Goal: Task Accomplishment & Management: Complete application form

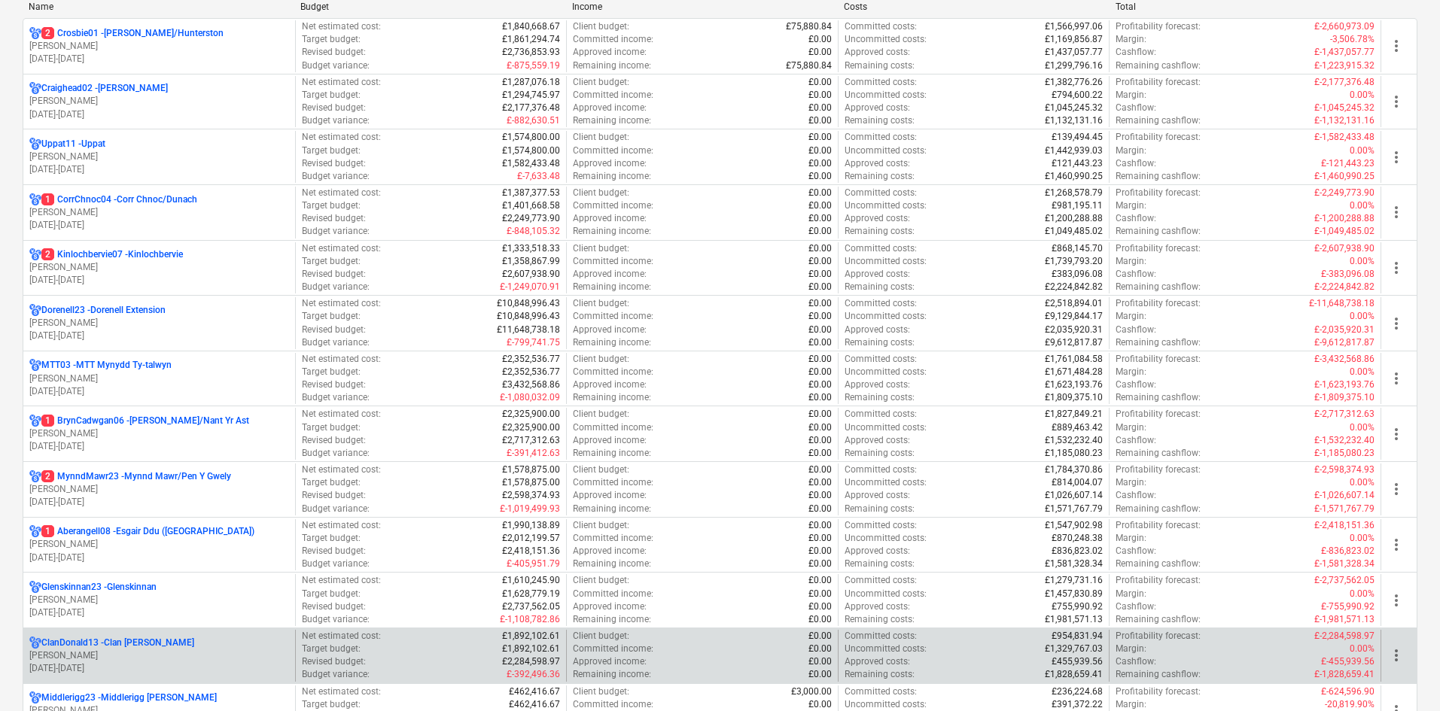
scroll to position [151, 0]
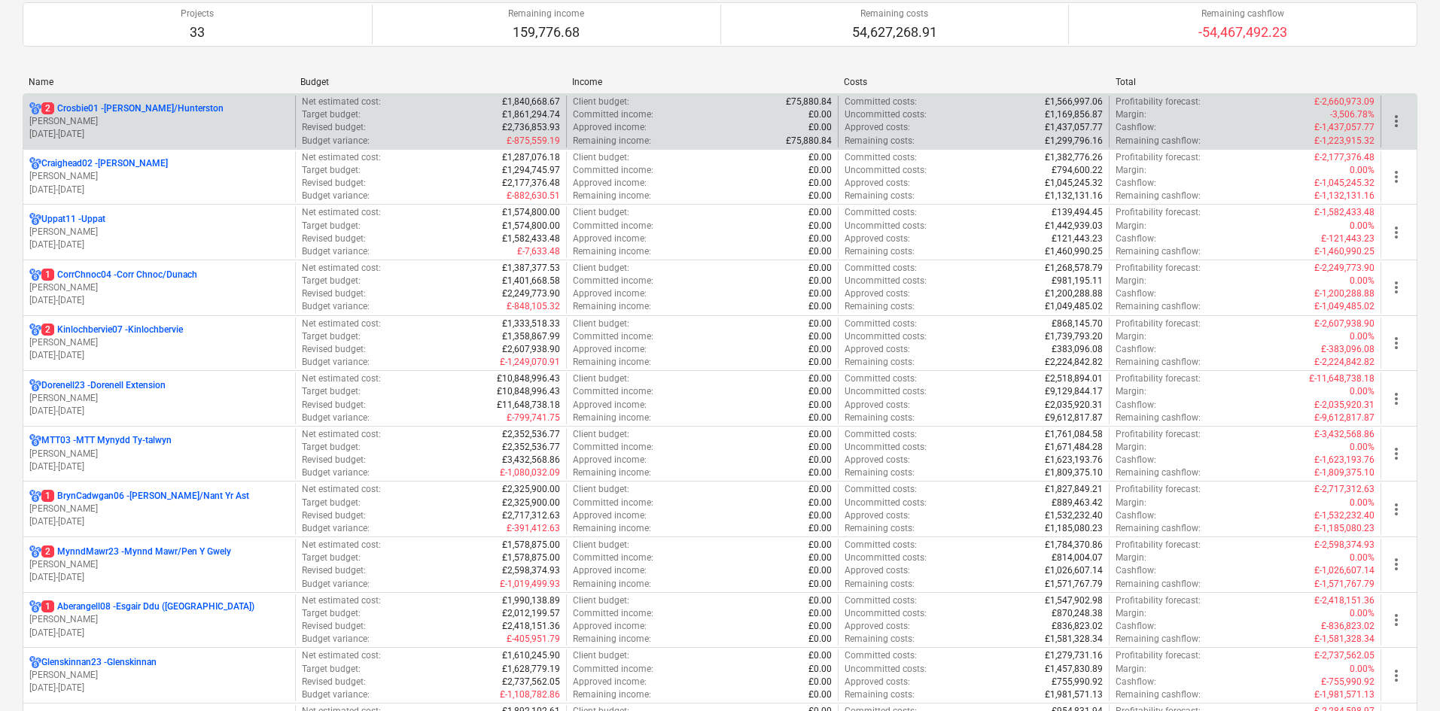
click at [182, 121] on p "[PERSON_NAME]" at bounding box center [159, 121] width 260 height 13
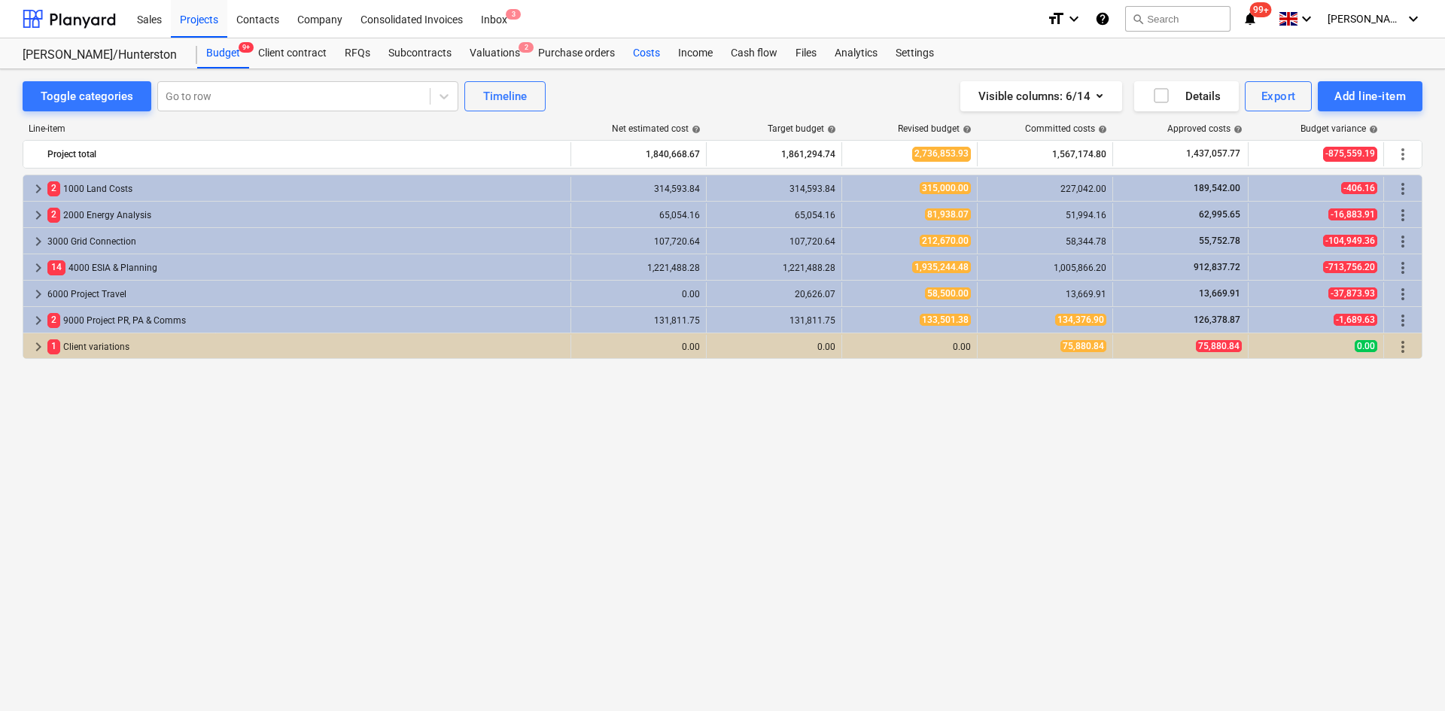
click at [647, 56] on div "Costs" at bounding box center [646, 53] width 45 height 30
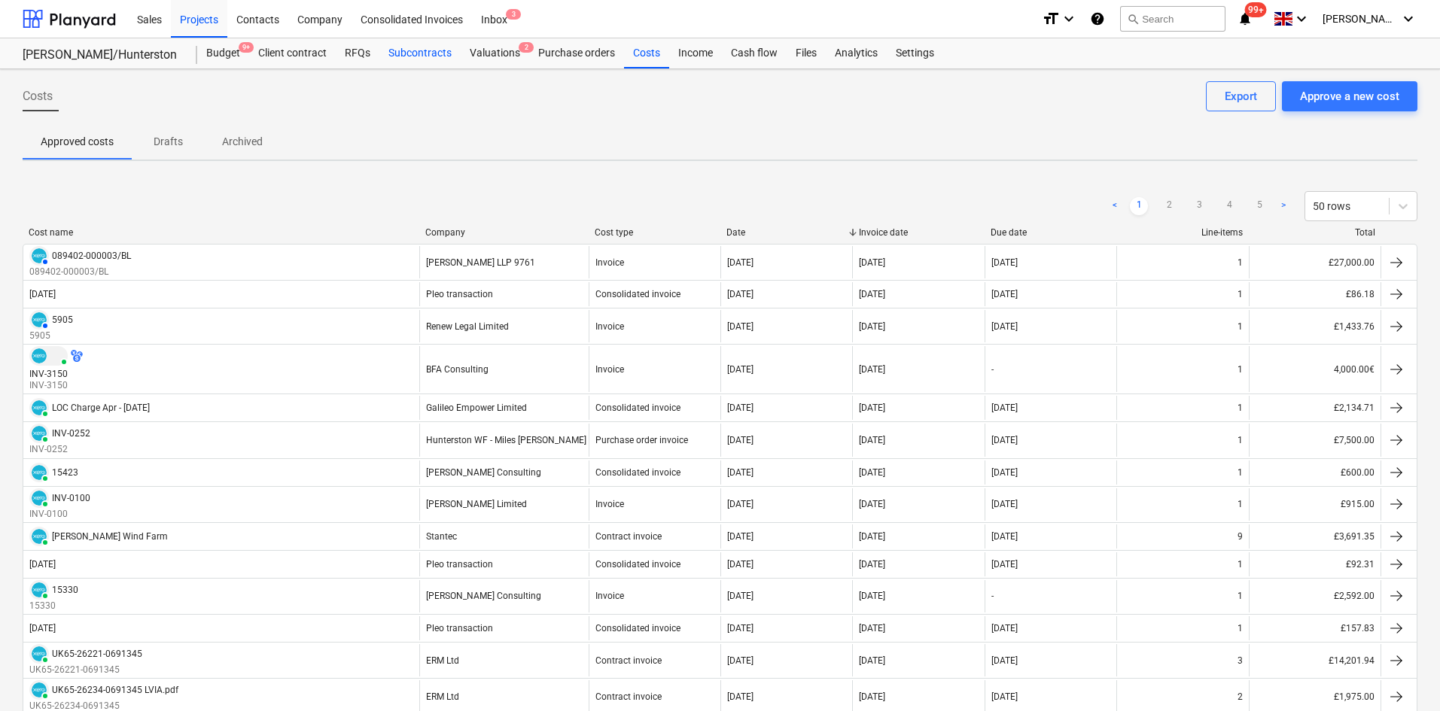
click at [428, 57] on div "Subcontracts" at bounding box center [419, 53] width 81 height 30
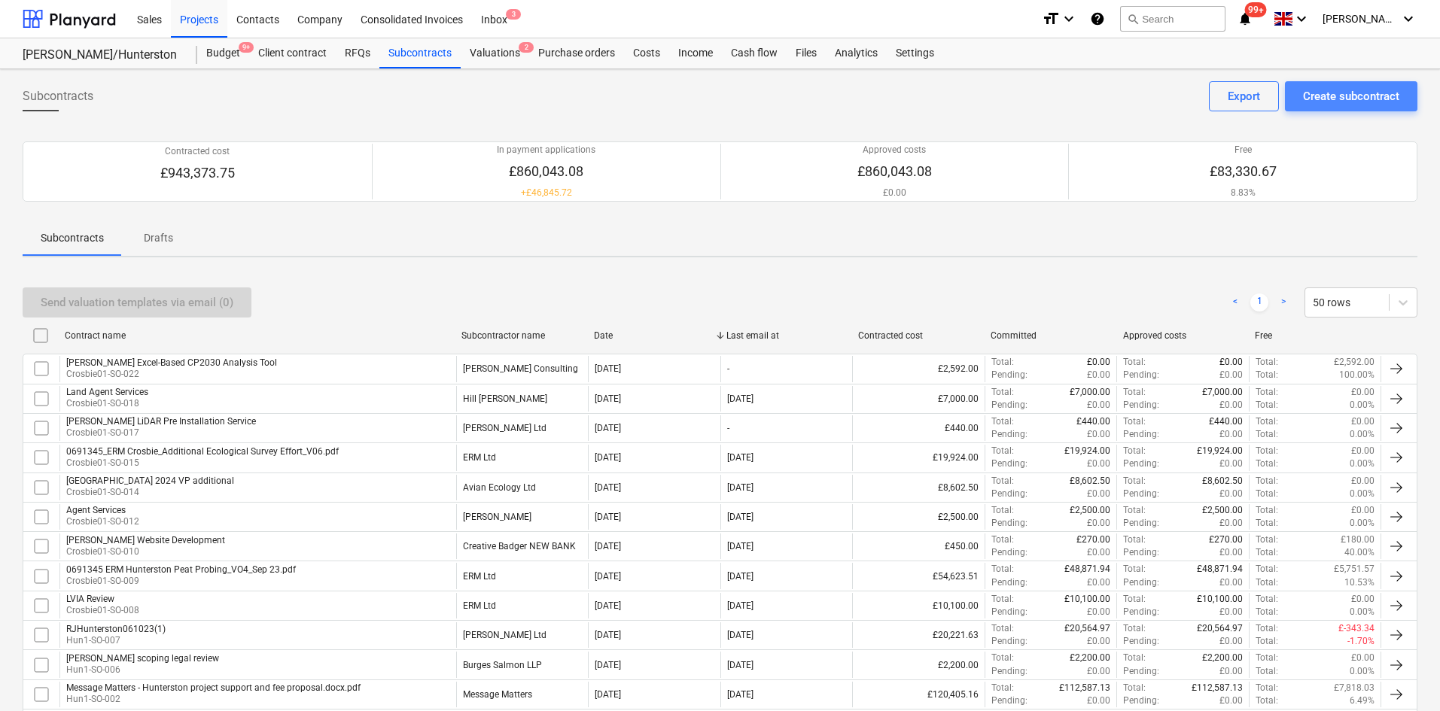
click at [1354, 90] on div "Create subcontract" at bounding box center [1351, 97] width 96 height 20
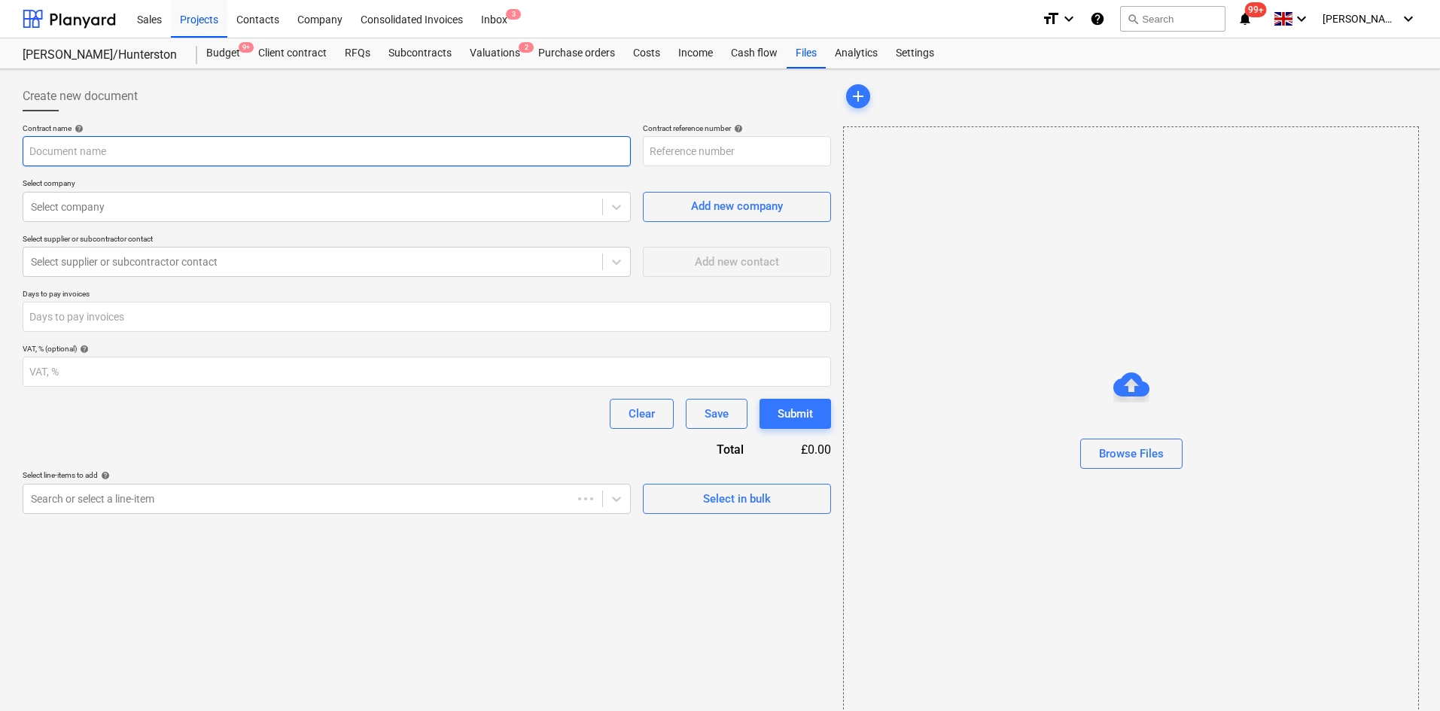
click at [193, 157] on input "text" at bounding box center [327, 151] width 608 height 30
type input "Crosbie01-SO-023"
type input "[PERSON_NAME] Cumulative Yield Loss Assessment"
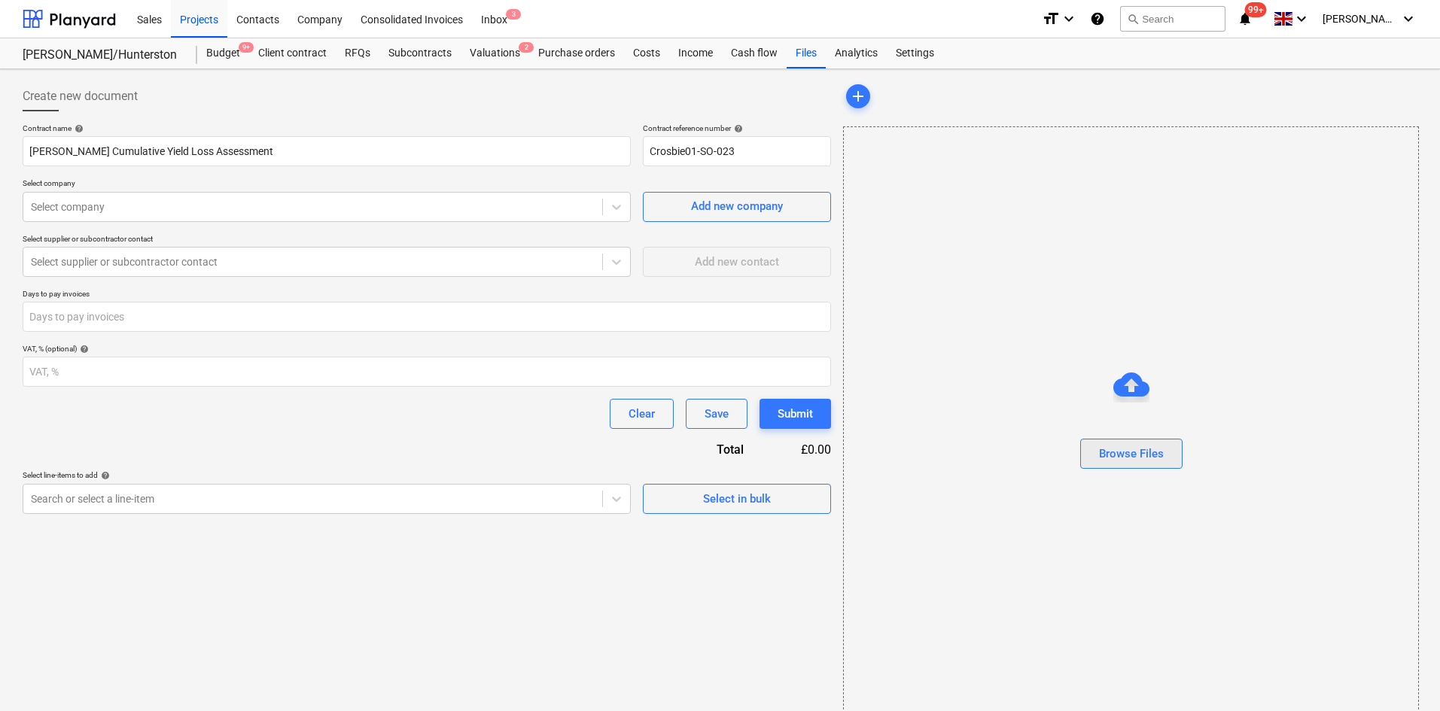
click at [1159, 455] on div "Browse Files" at bounding box center [1131, 454] width 65 height 20
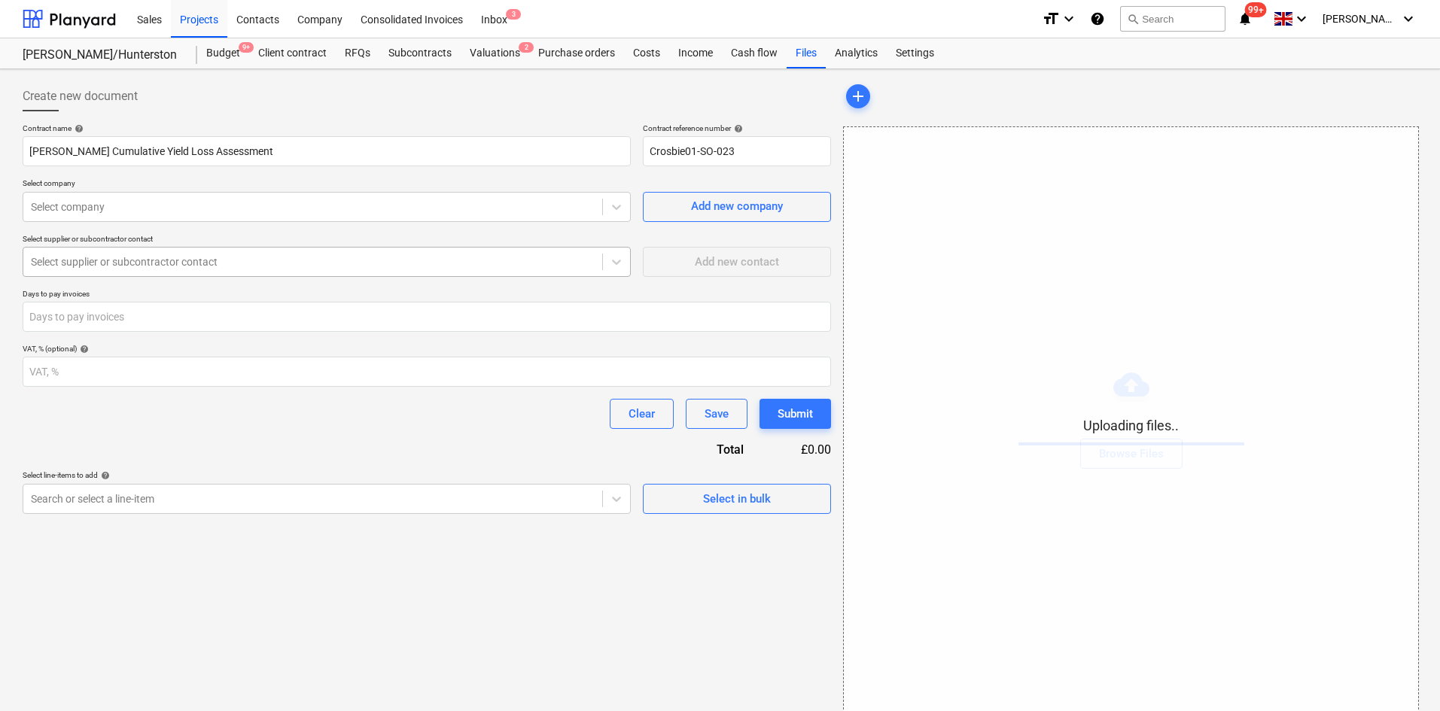
click at [155, 270] on div "Select supplier or subcontractor contact" at bounding box center [312, 261] width 579 height 21
click at [161, 212] on div at bounding box center [313, 206] width 564 height 15
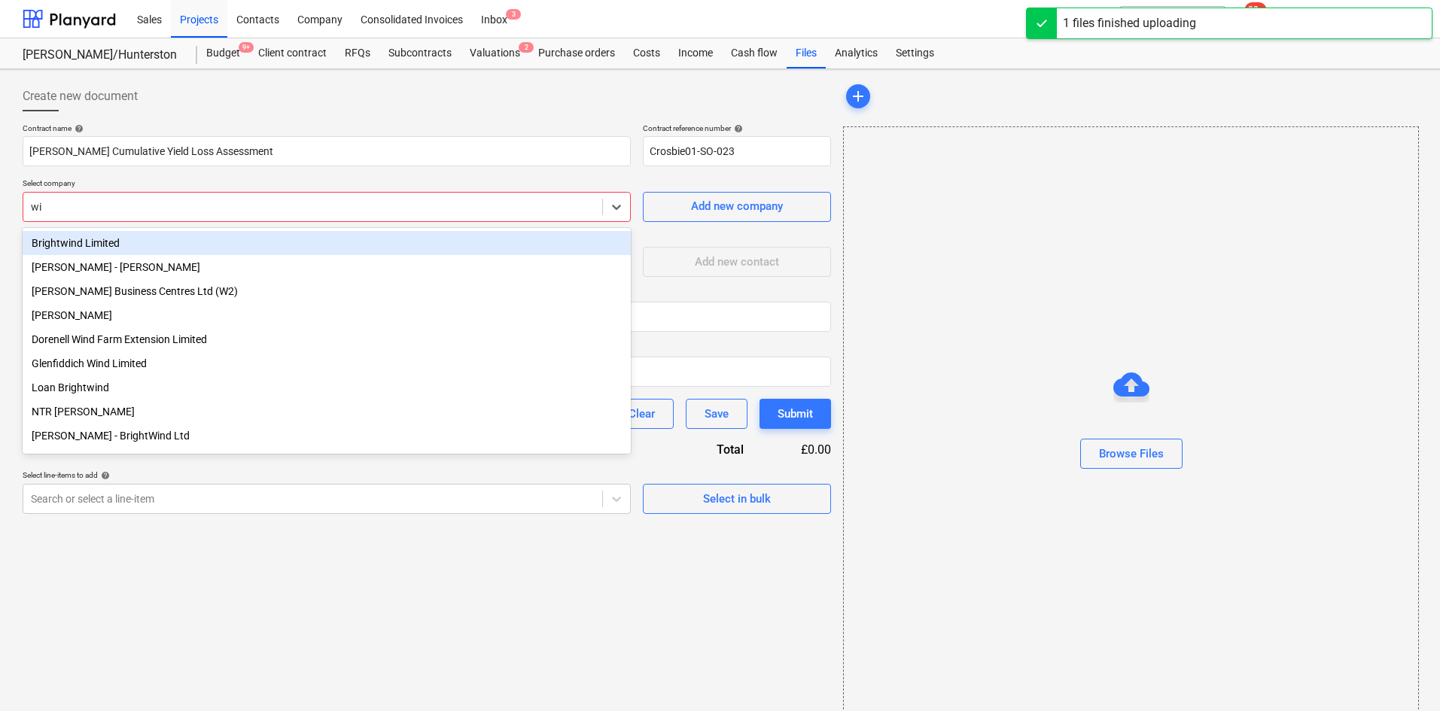
type input "w"
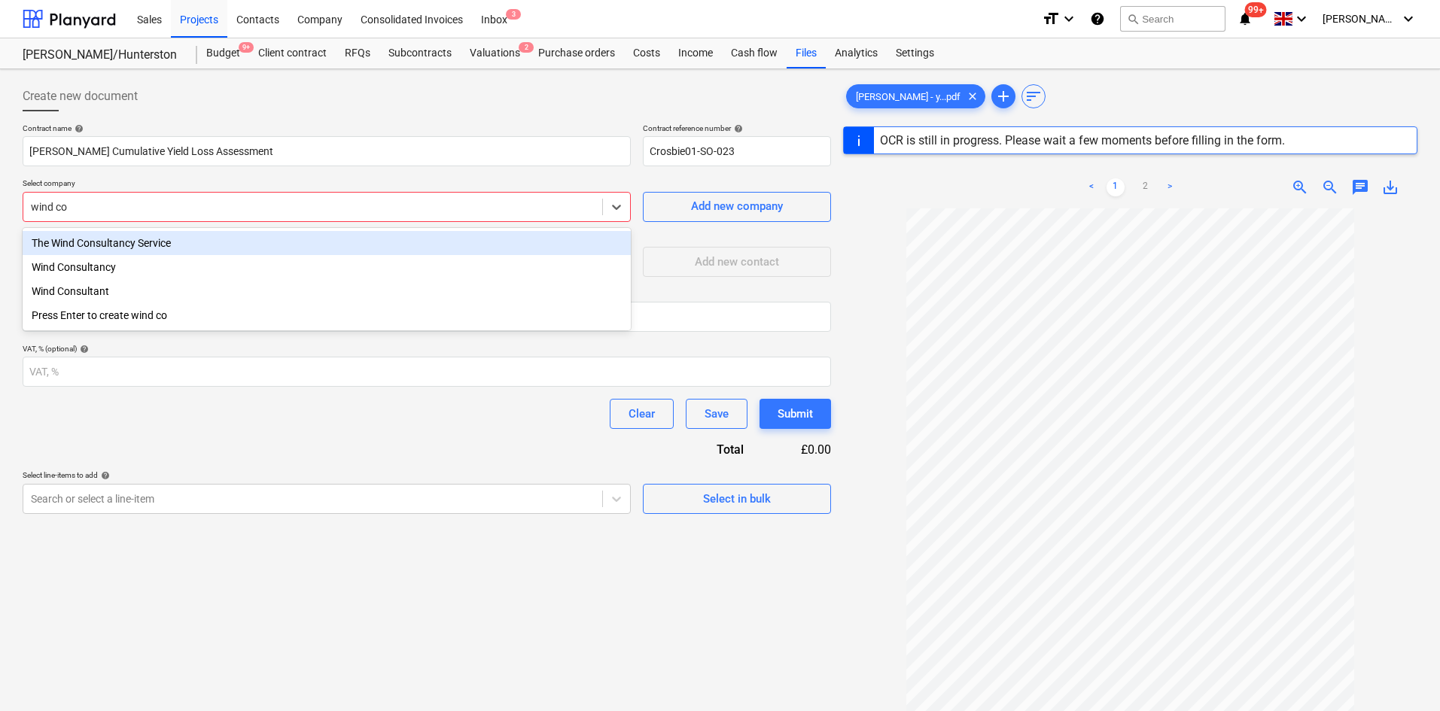
type input "wind con"
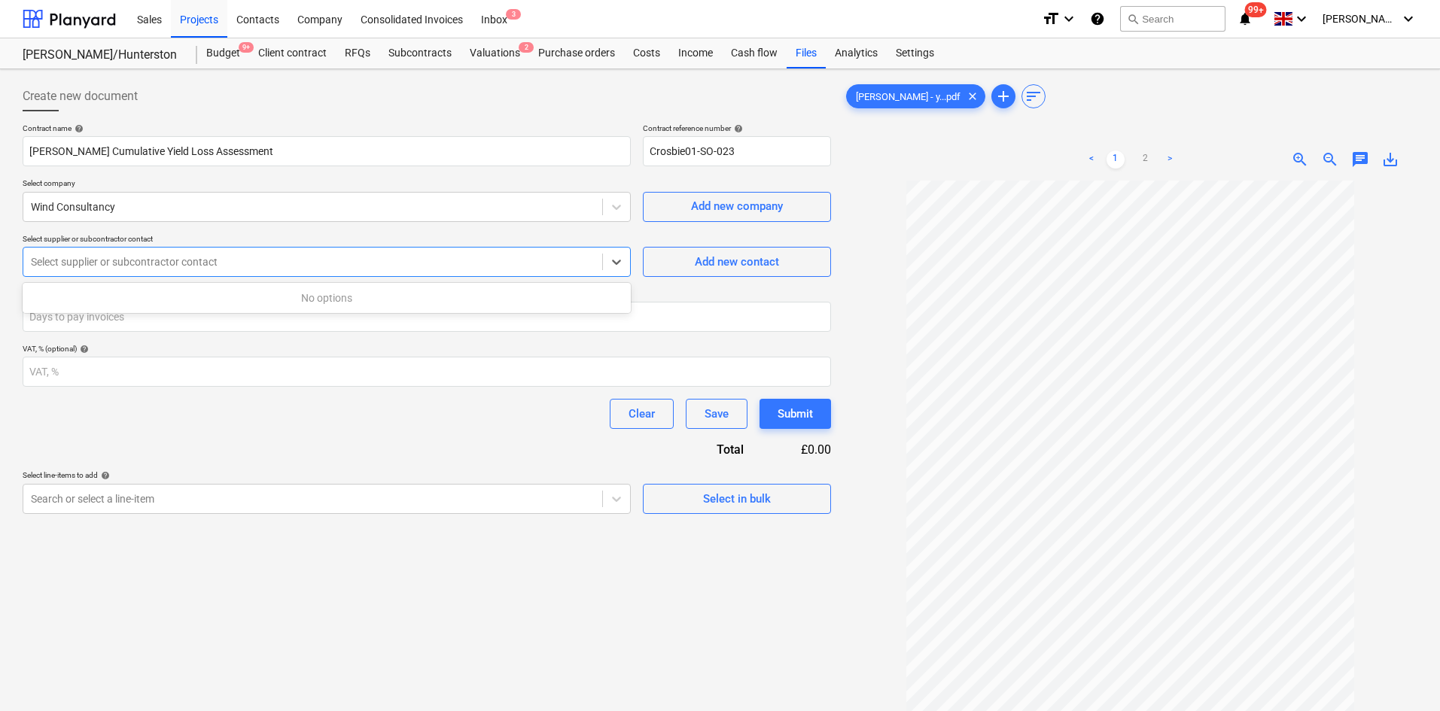
click at [197, 266] on div at bounding box center [313, 261] width 564 height 15
click at [237, 212] on div at bounding box center [313, 206] width 564 height 15
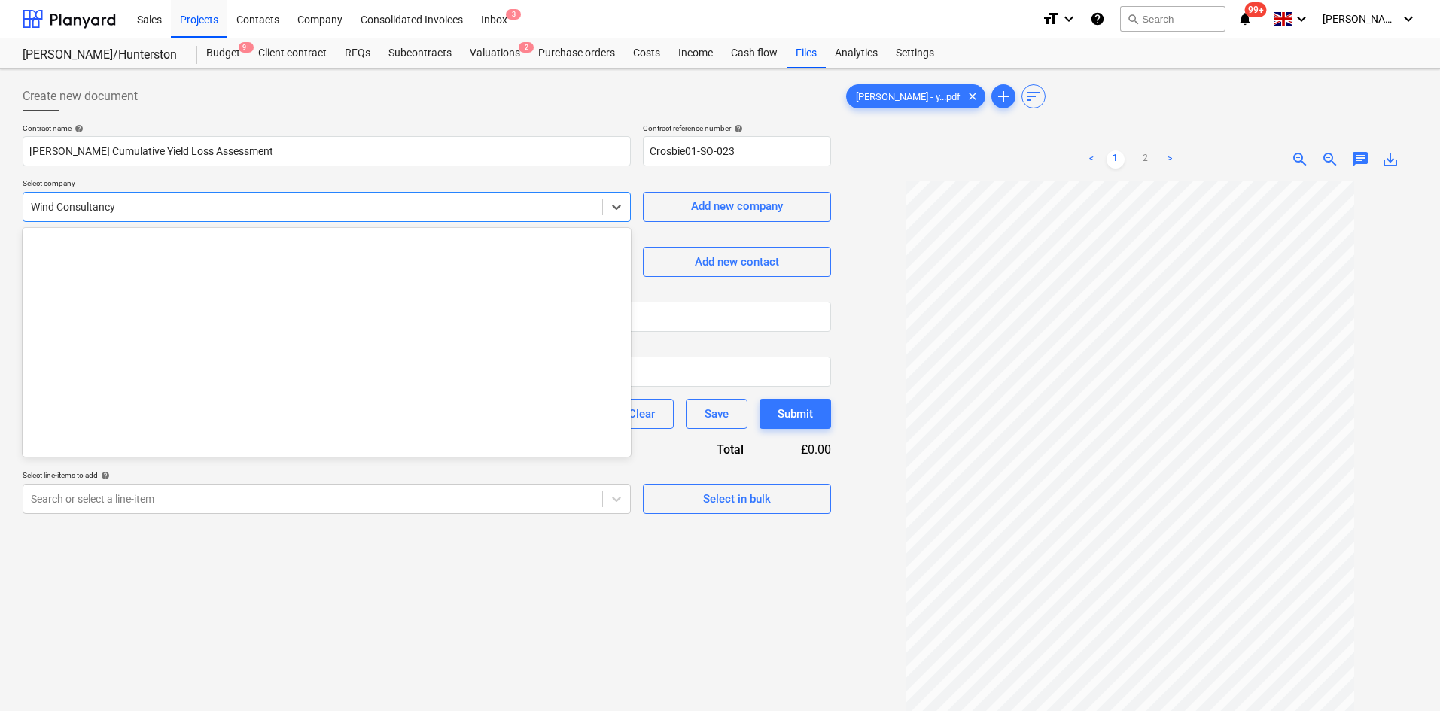
scroll to position [14069, 0]
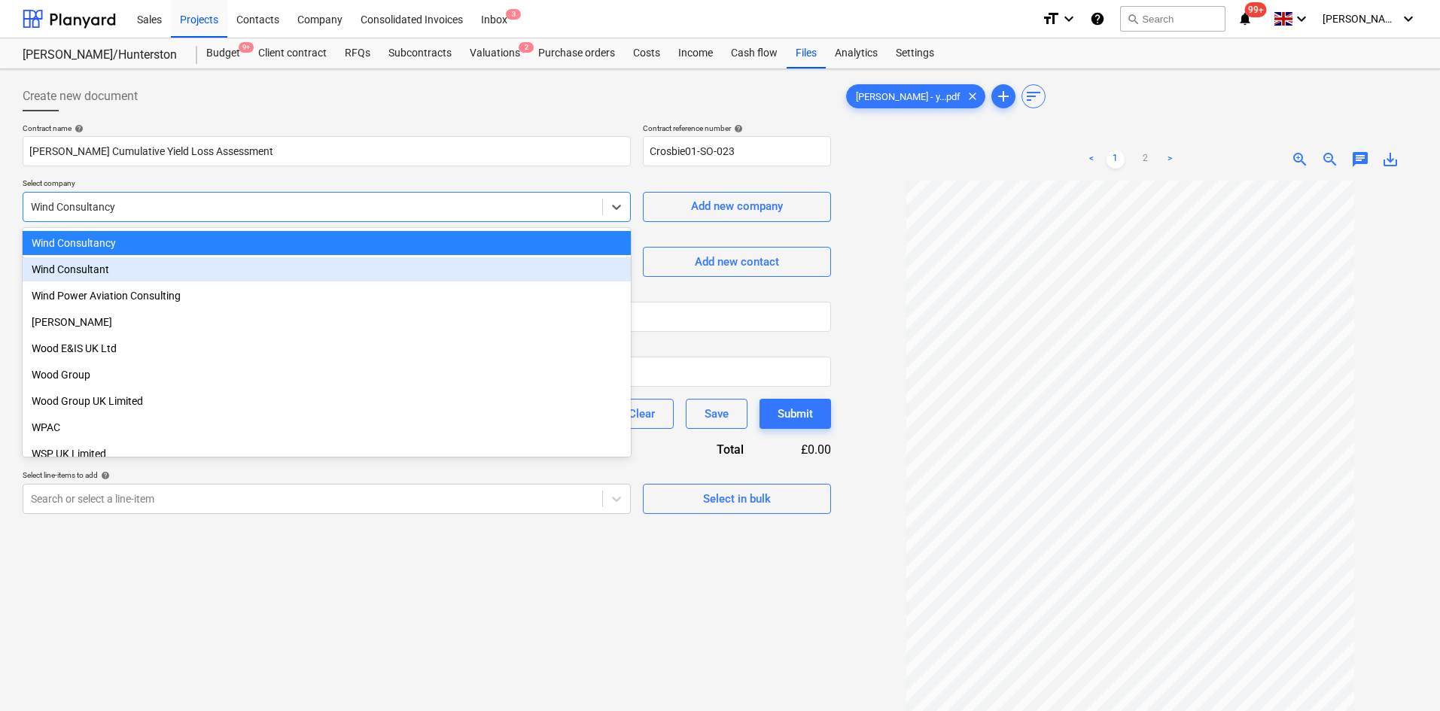
click at [199, 263] on div "Wind Consultant" at bounding box center [327, 269] width 608 height 24
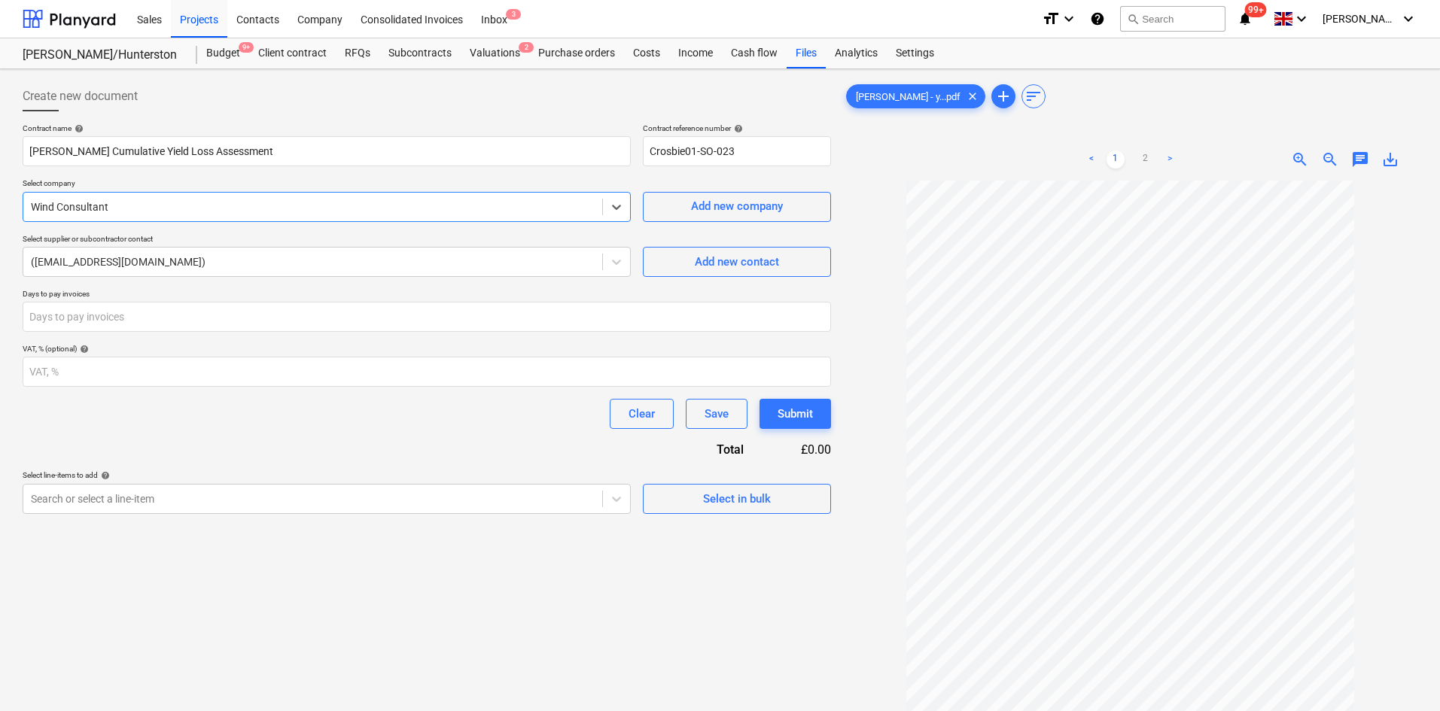
click at [199, 263] on div at bounding box center [313, 261] width 564 height 15
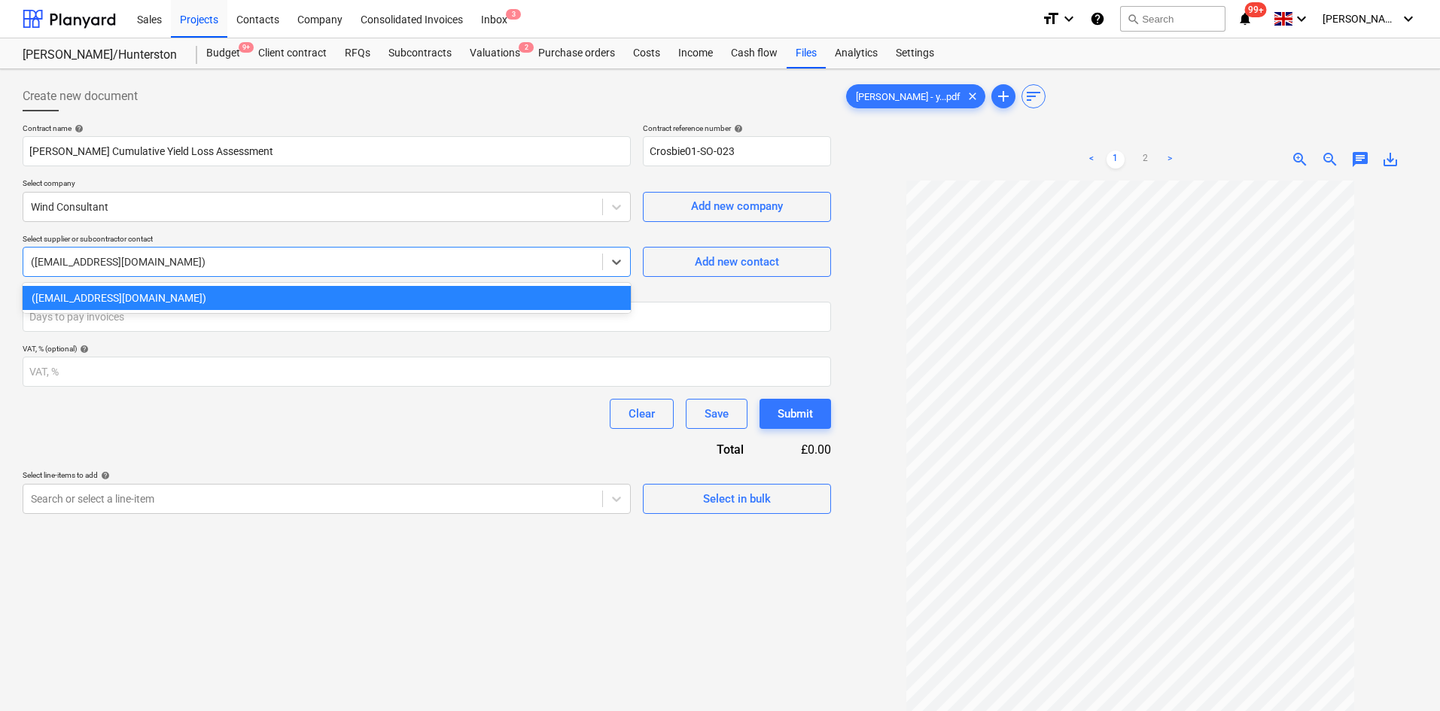
click at [199, 263] on div at bounding box center [313, 261] width 564 height 15
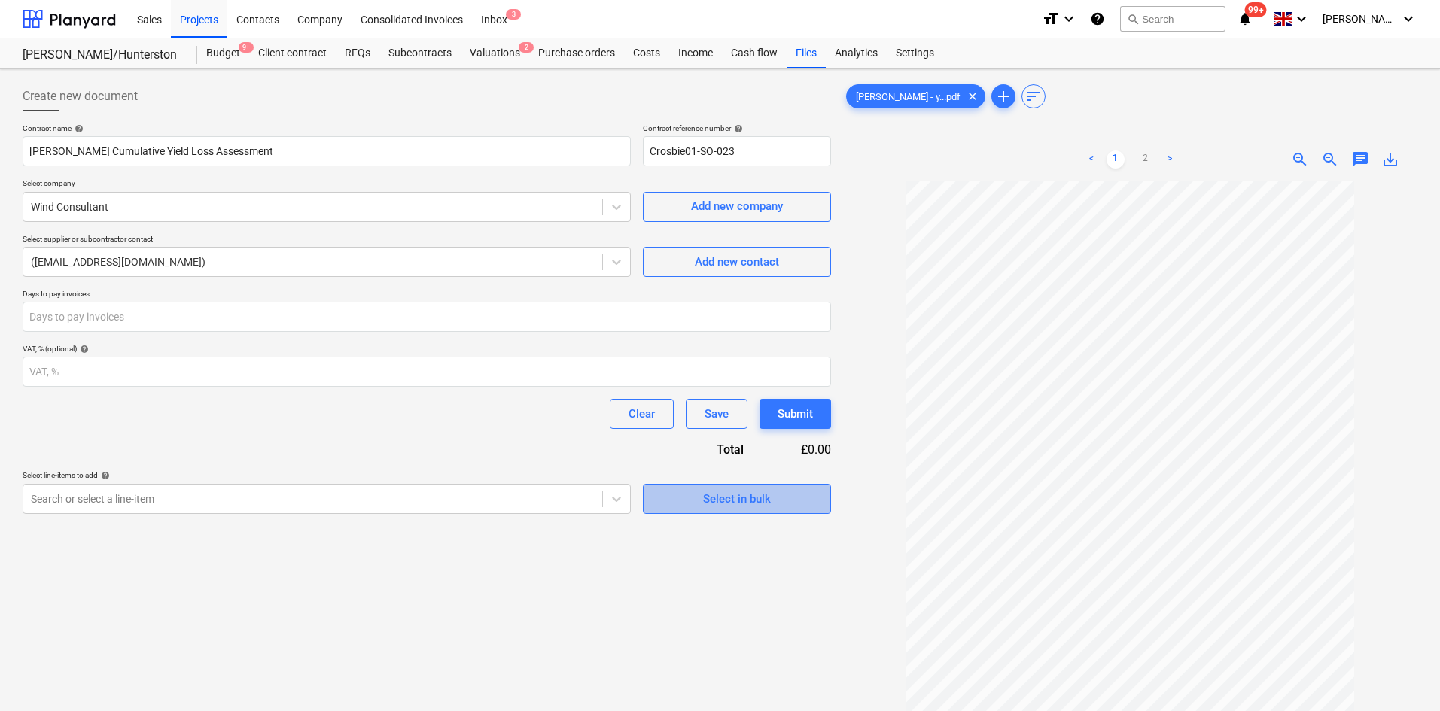
click at [691, 492] on span "Select in bulk" at bounding box center [737, 499] width 151 height 20
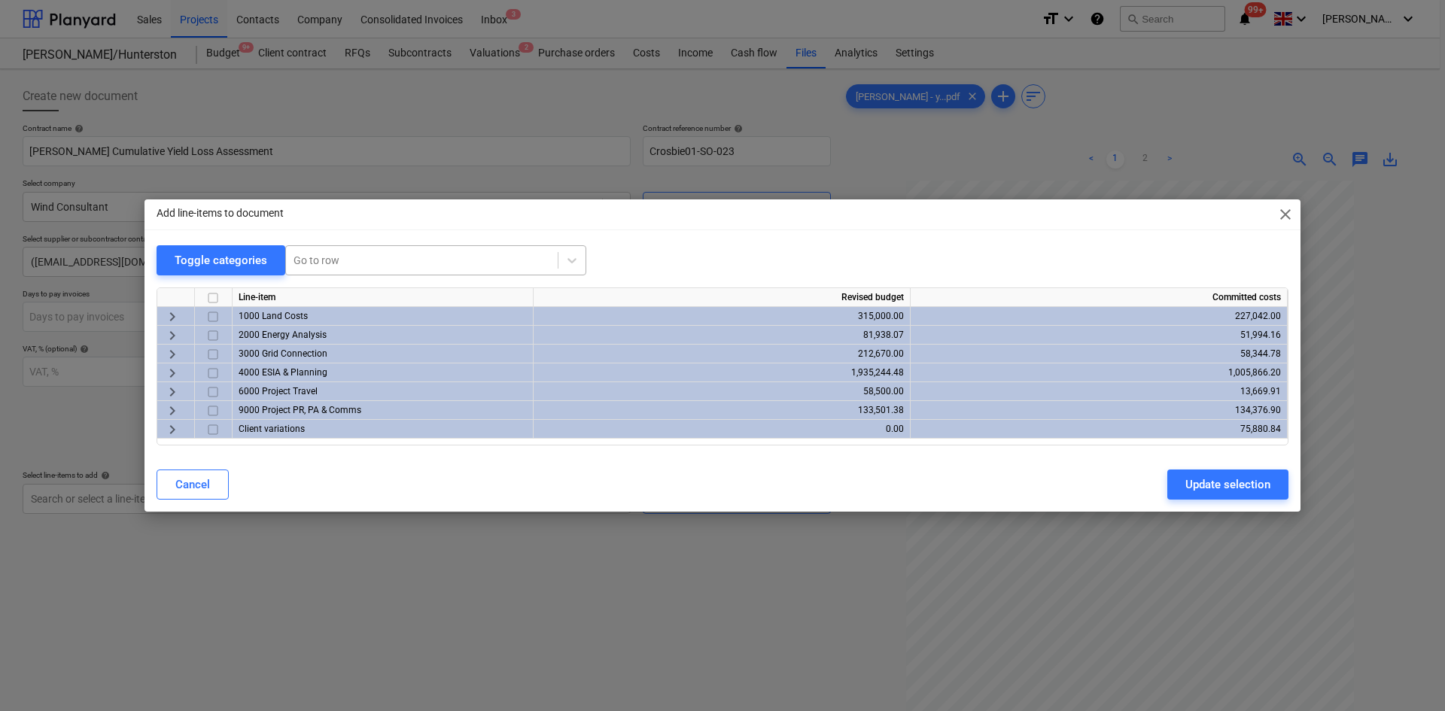
click at [451, 256] on div at bounding box center [422, 260] width 257 height 15
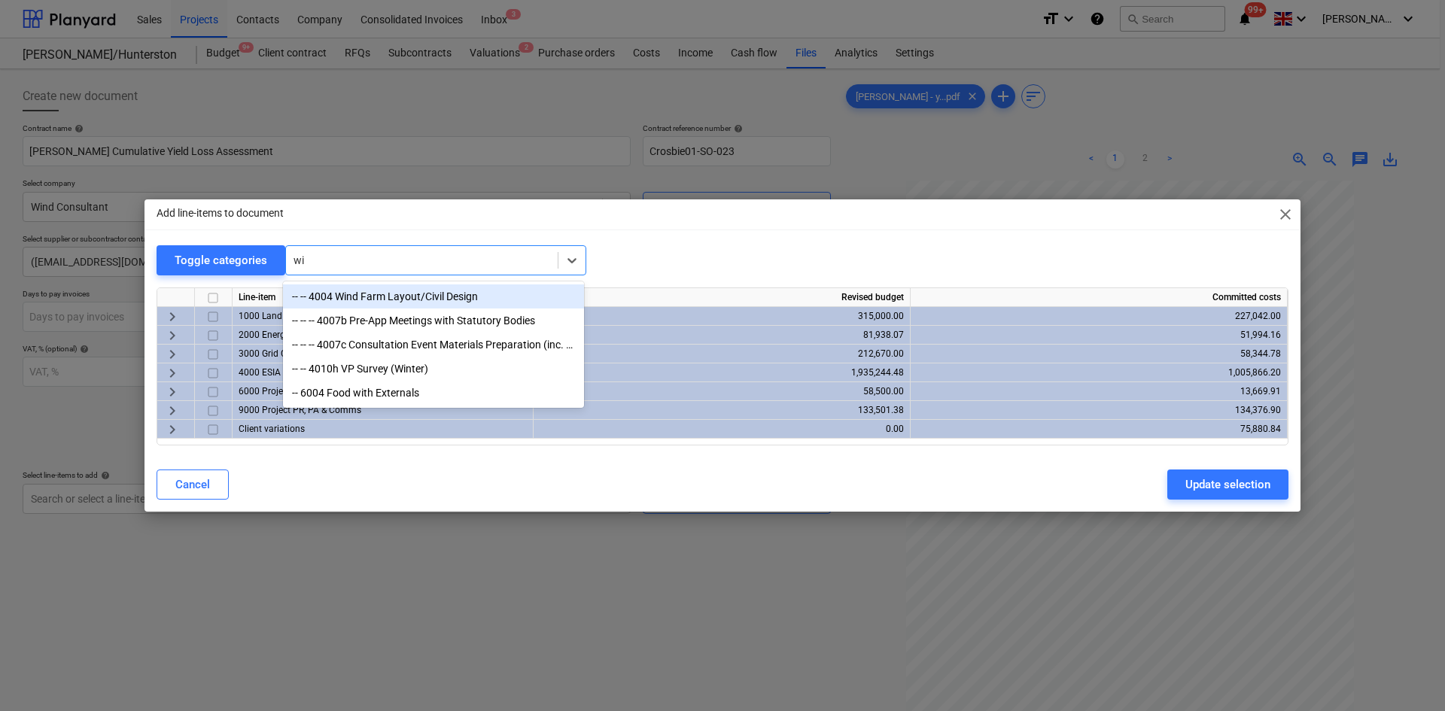
type input "w"
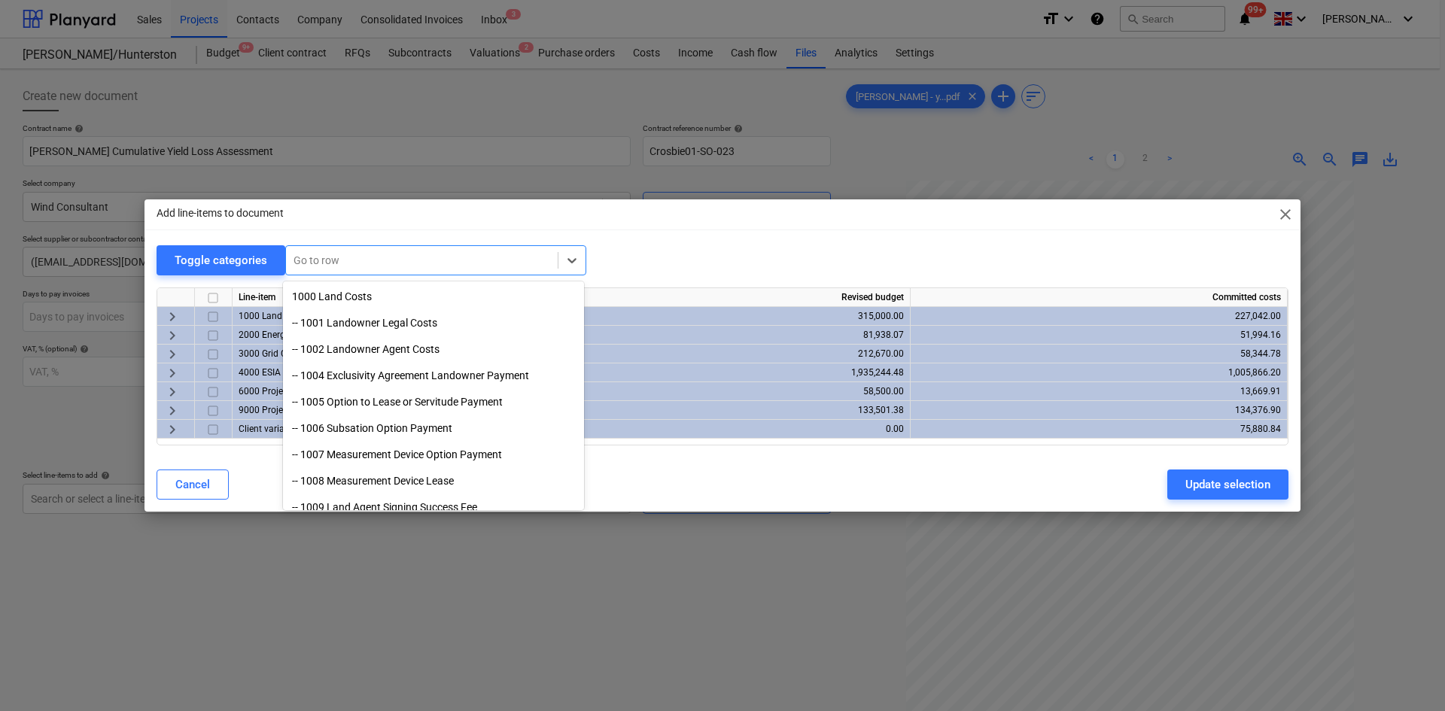
click at [612, 246] on div "Toggle categories option -- -- 4004 Wind Farm Layout/Civil Design focused, 163 …" at bounding box center [723, 260] width 1132 height 31
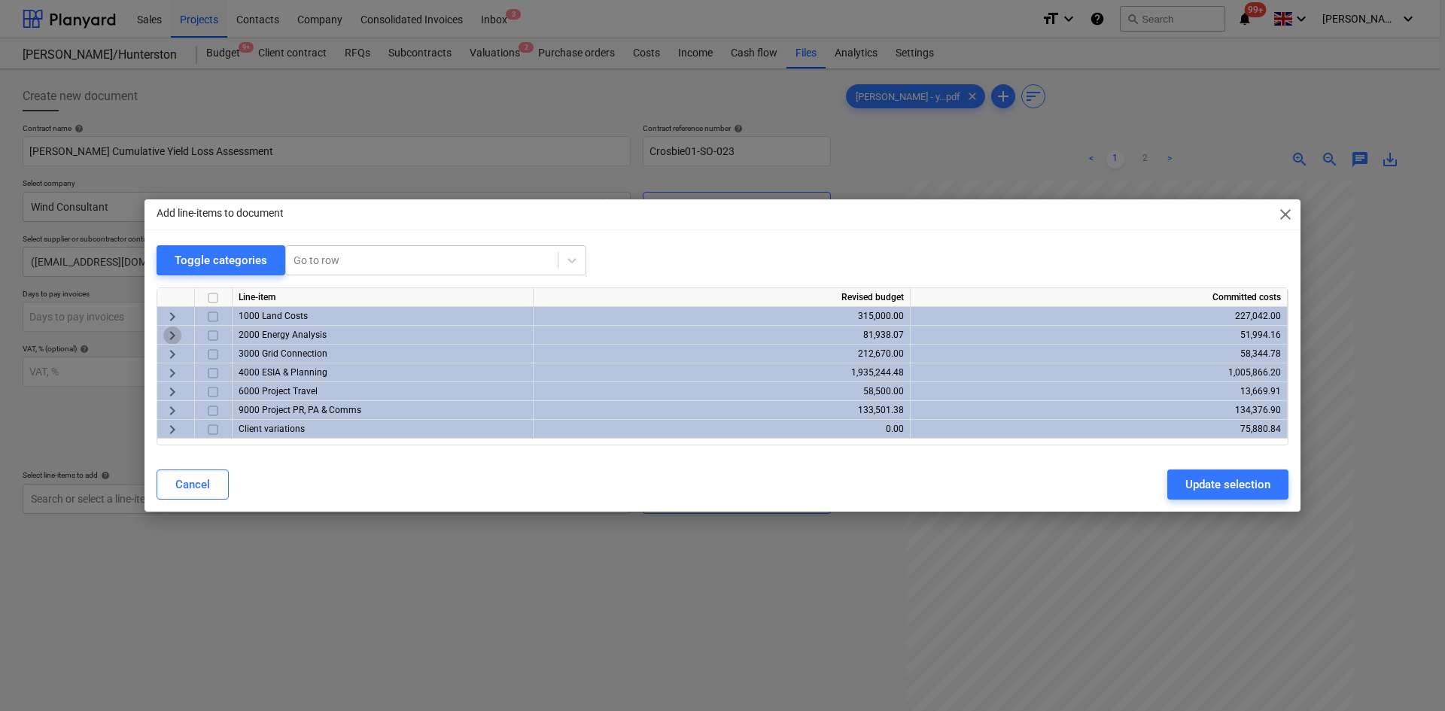
click at [167, 338] on span "keyboard_arrow_right" at bounding box center [172, 336] width 18 height 18
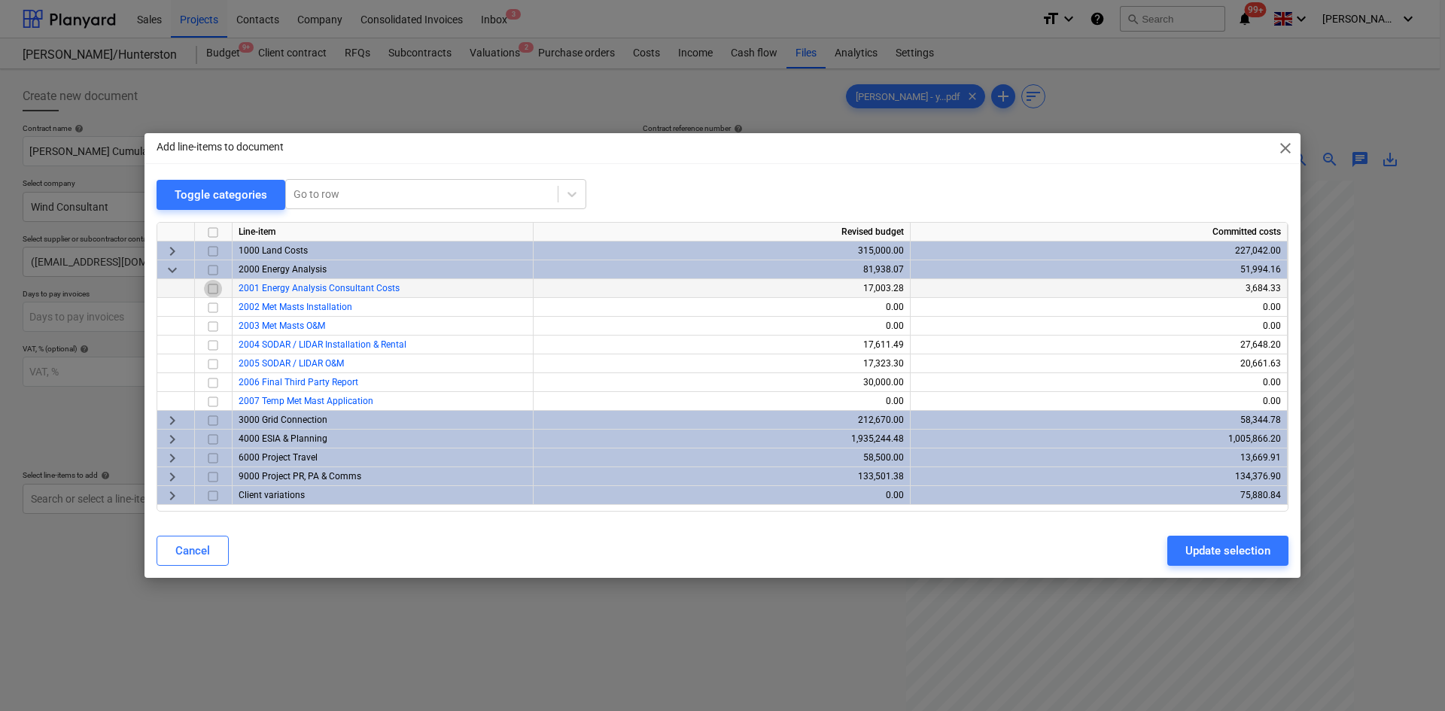
click at [212, 290] on input "checkbox" at bounding box center [213, 289] width 18 height 18
click at [1246, 549] on div "Update selection" at bounding box center [1228, 551] width 85 height 20
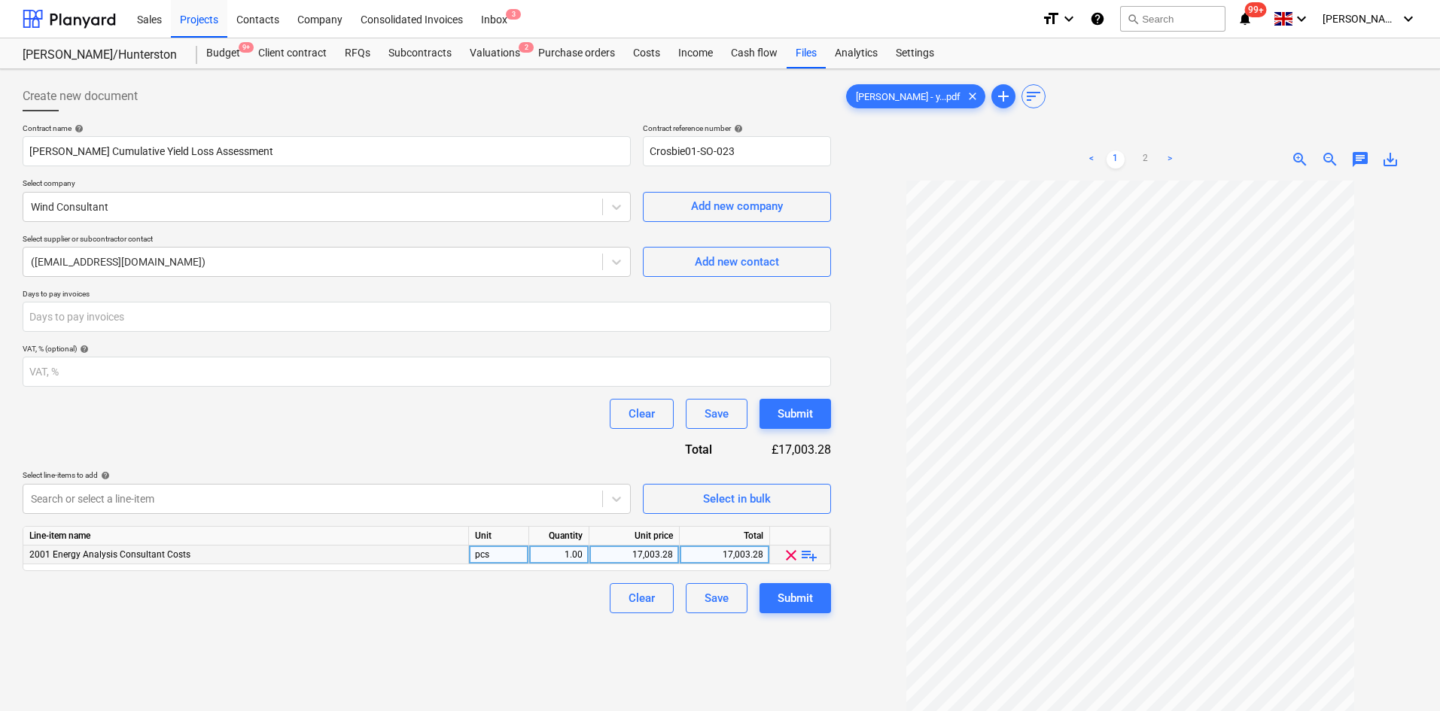
click at [789, 551] on span "clear" at bounding box center [791, 556] width 18 height 18
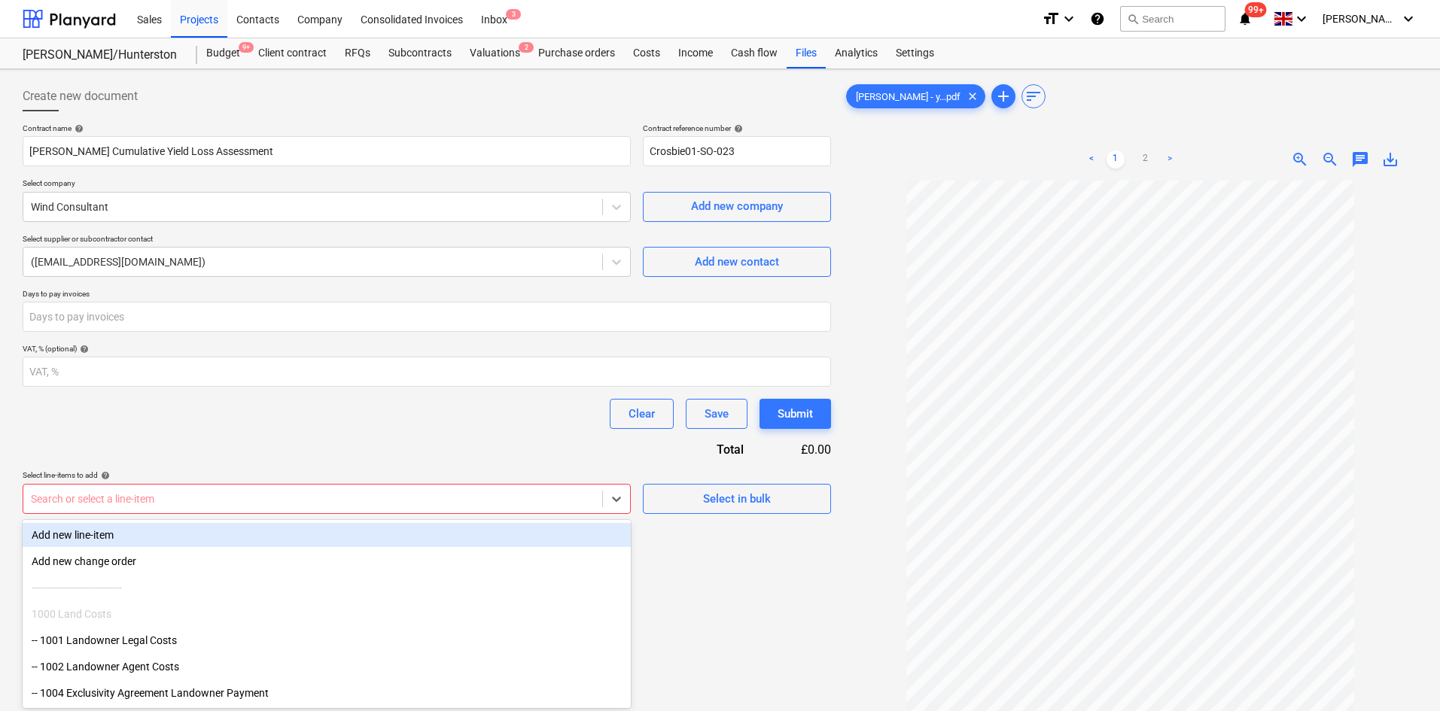
click at [540, 489] on body "Sales Projects Contacts Company Consolidated Invoices Inbox 3 format_size keybo…" at bounding box center [720, 355] width 1440 height 711
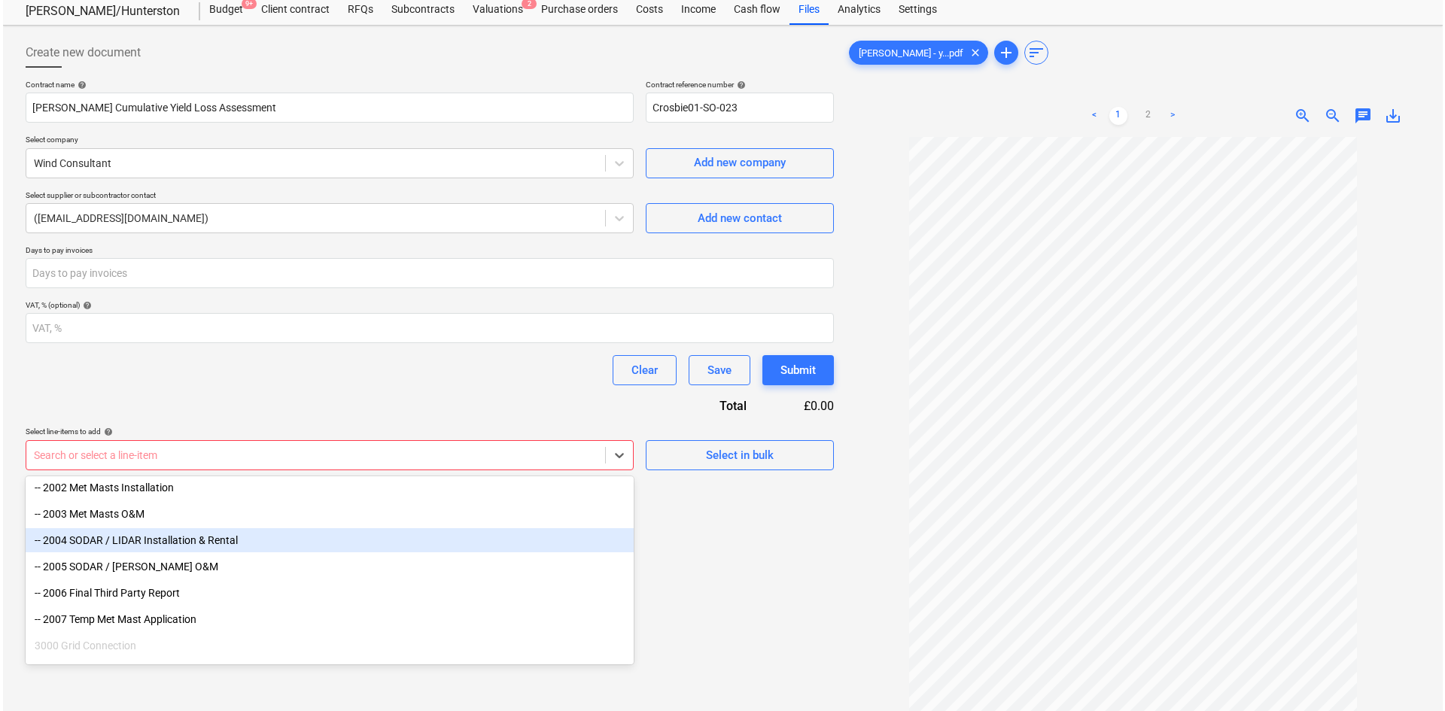
scroll to position [376, 0]
click at [193, 544] on div "-- 2001 Energy Analysis Consultant Costs" at bounding box center [327, 537] width 608 height 24
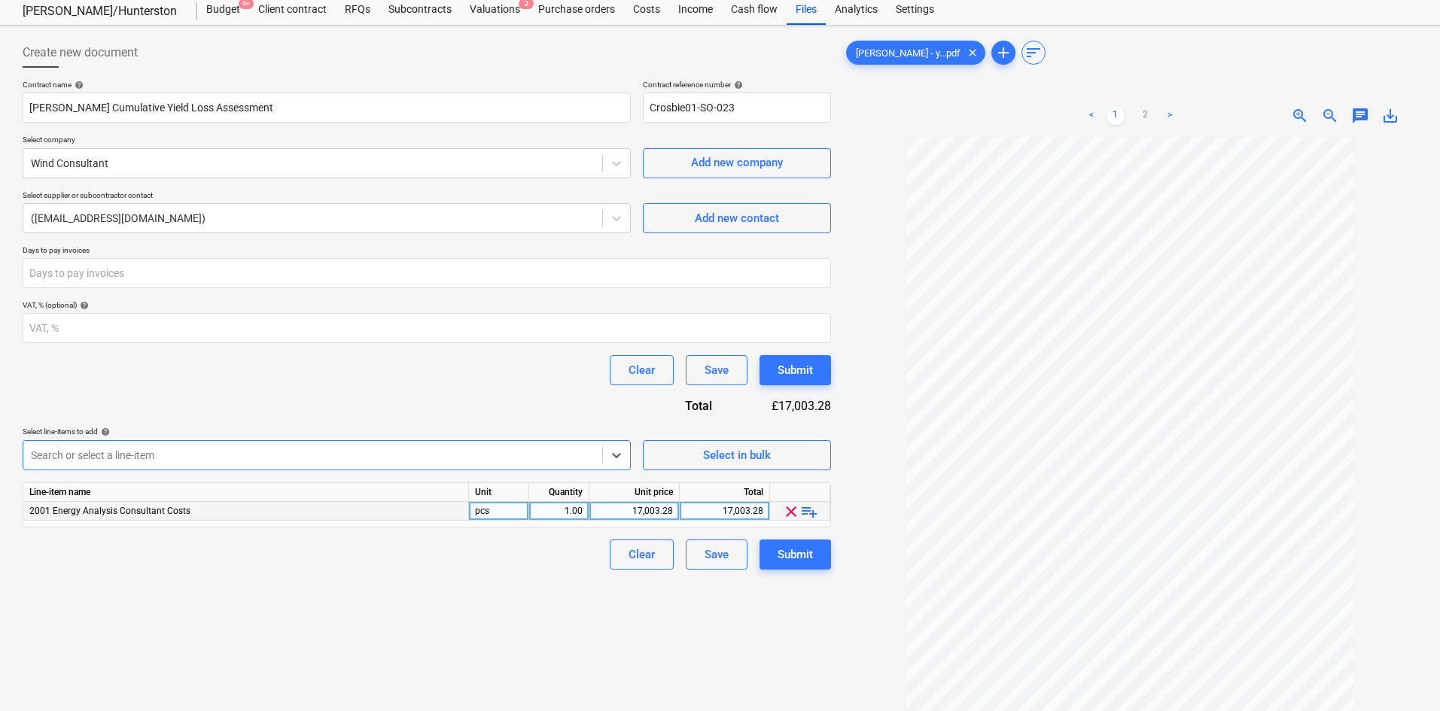
click at [805, 515] on span "playlist_add" at bounding box center [809, 512] width 18 height 18
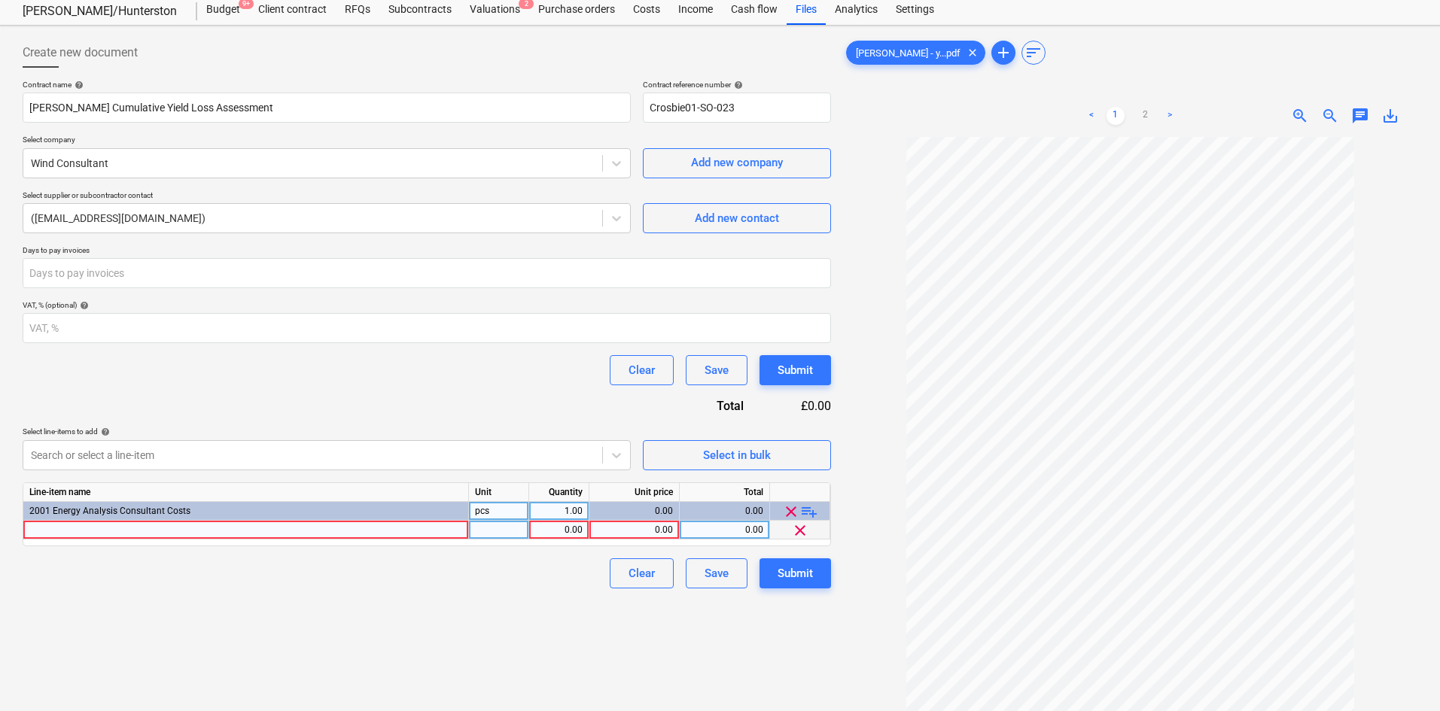
click at [273, 535] on div at bounding box center [246, 530] width 446 height 19
type input "CWP Yield Loss Assessment"
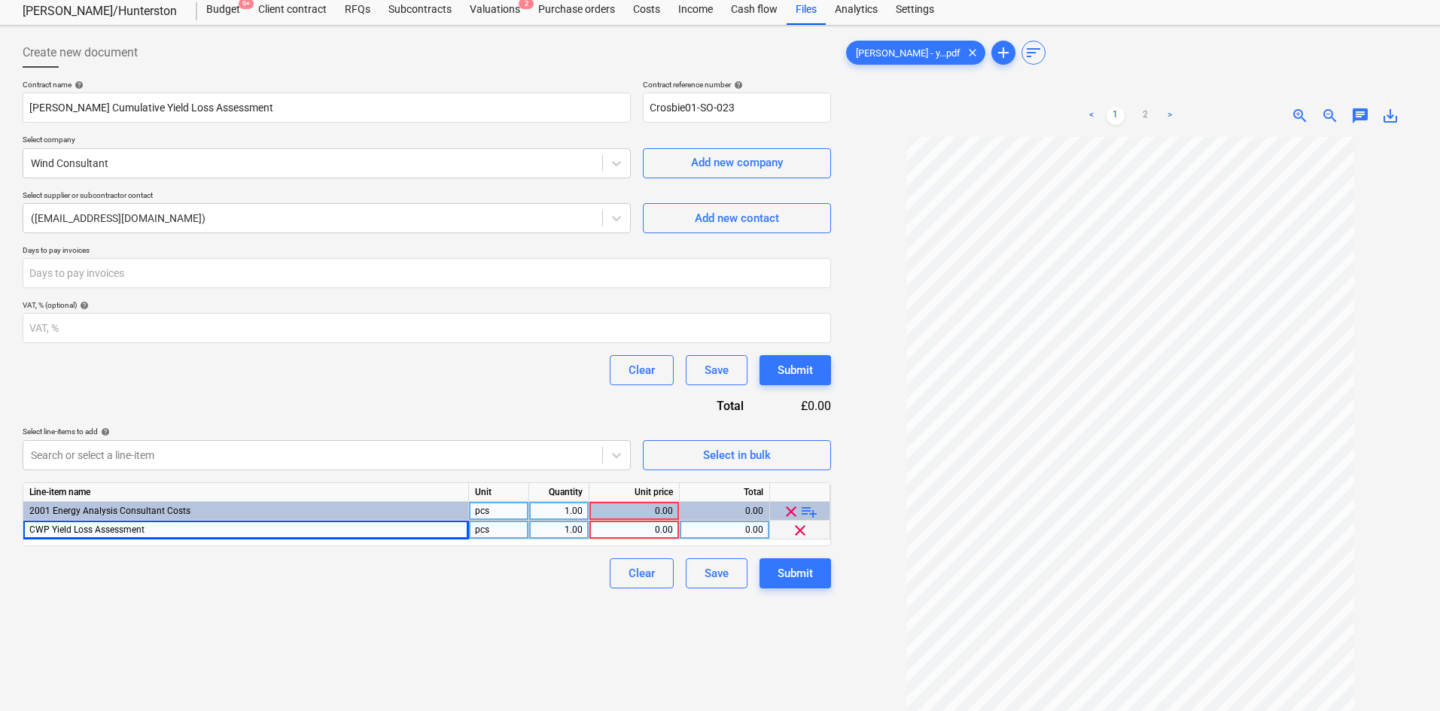
click at [571, 526] on div "1.00" at bounding box center [558, 530] width 47 height 19
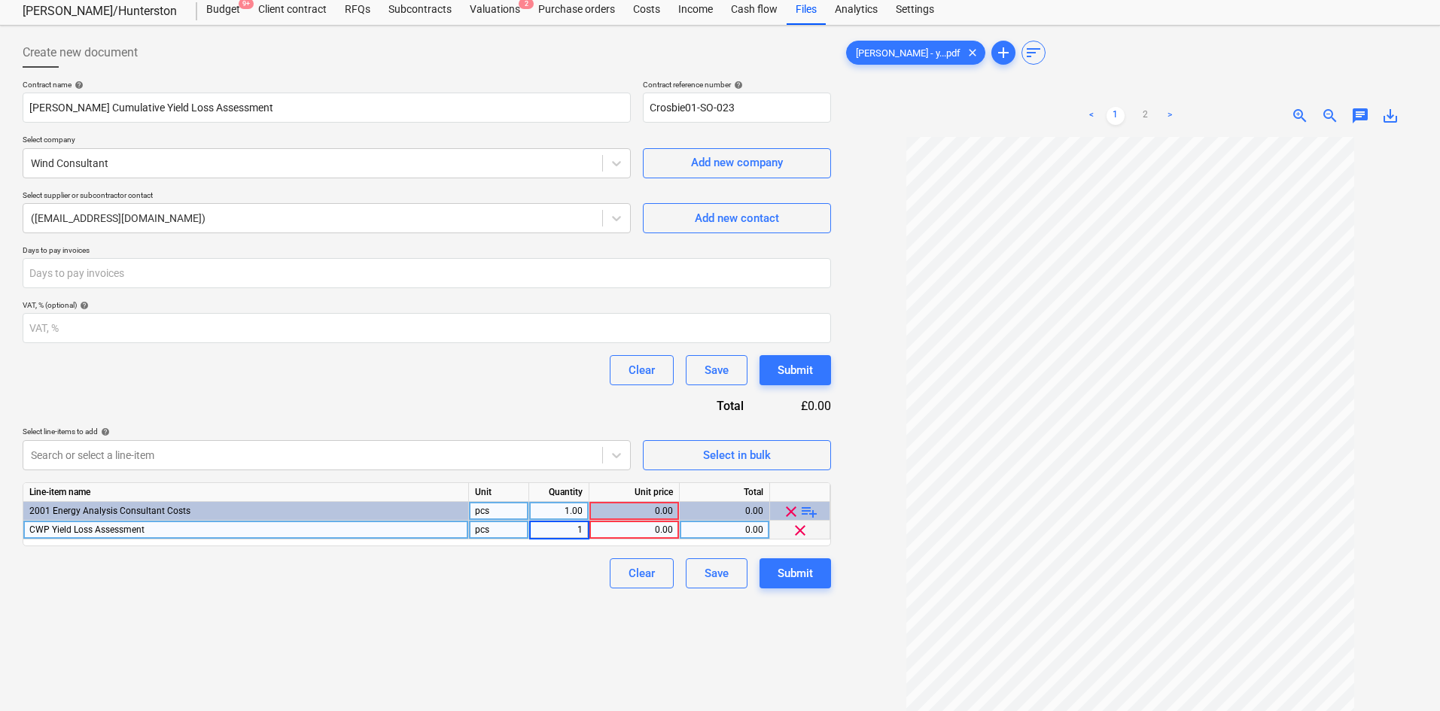
click at [626, 533] on div "0.00" at bounding box center [634, 530] width 78 height 19
type input "800"
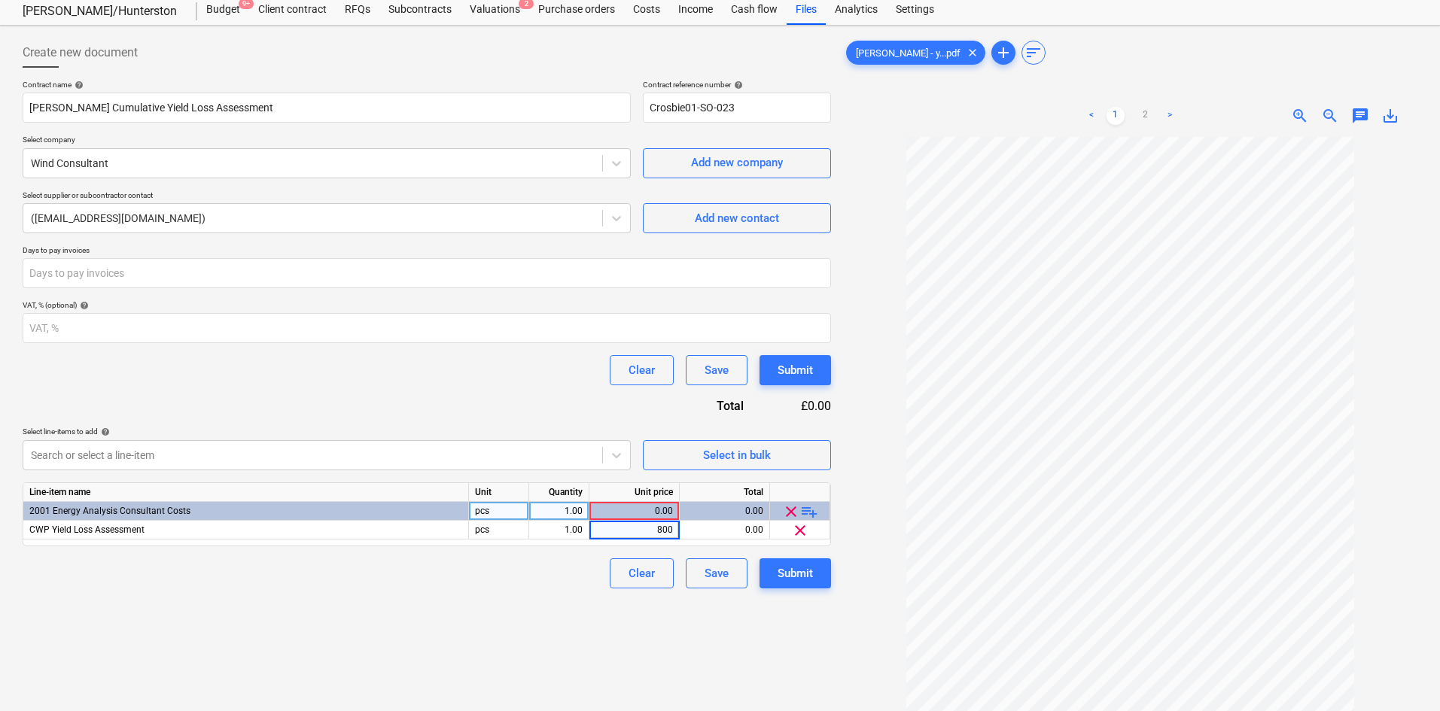
click at [584, 593] on div "Create new document Contract name help [PERSON_NAME] Cumulative Yield Loss Asse…" at bounding box center [427, 422] width 821 height 781
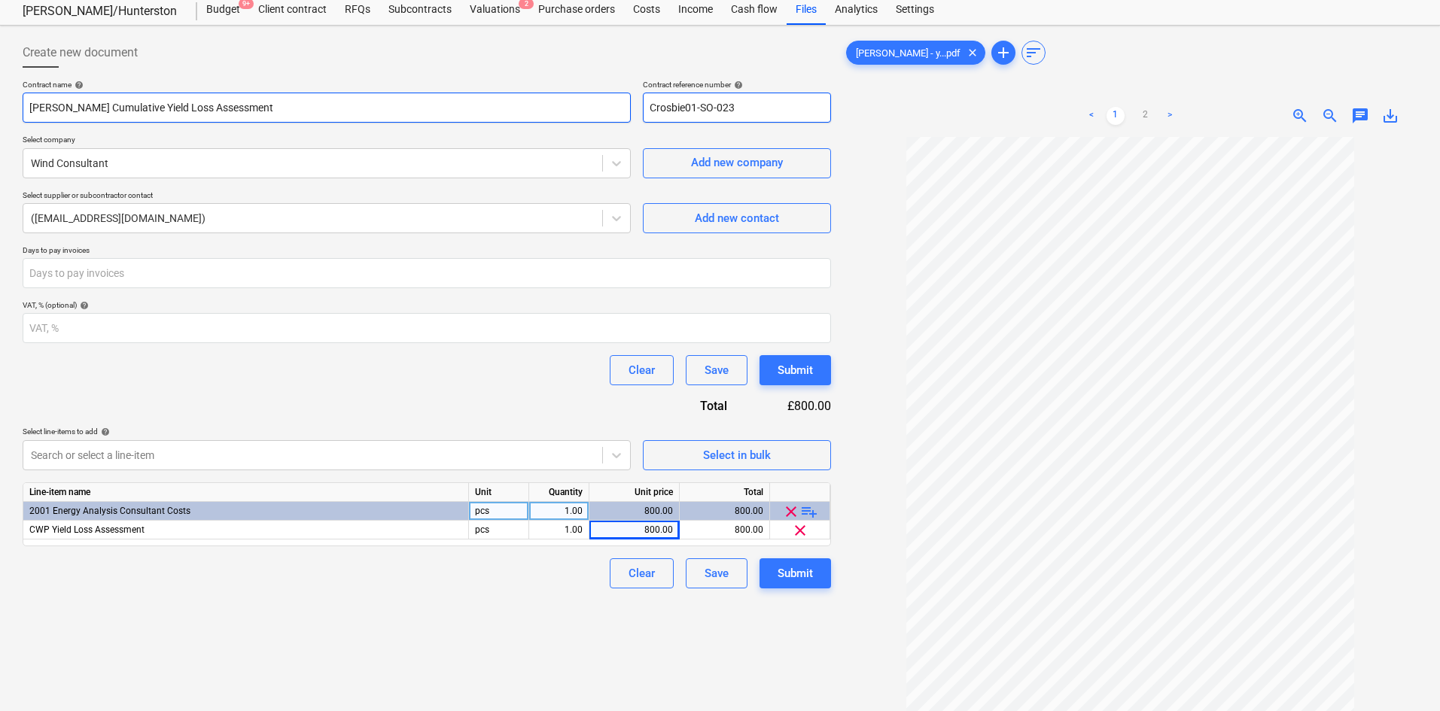
drag, startPoint x: 762, startPoint y: 111, endPoint x: 614, endPoint y: 112, distance: 148.3
click at [614, 112] on div "Contract name help [PERSON_NAME] Cumulative Yield Loss Assessment Contract refe…" at bounding box center [427, 101] width 808 height 43
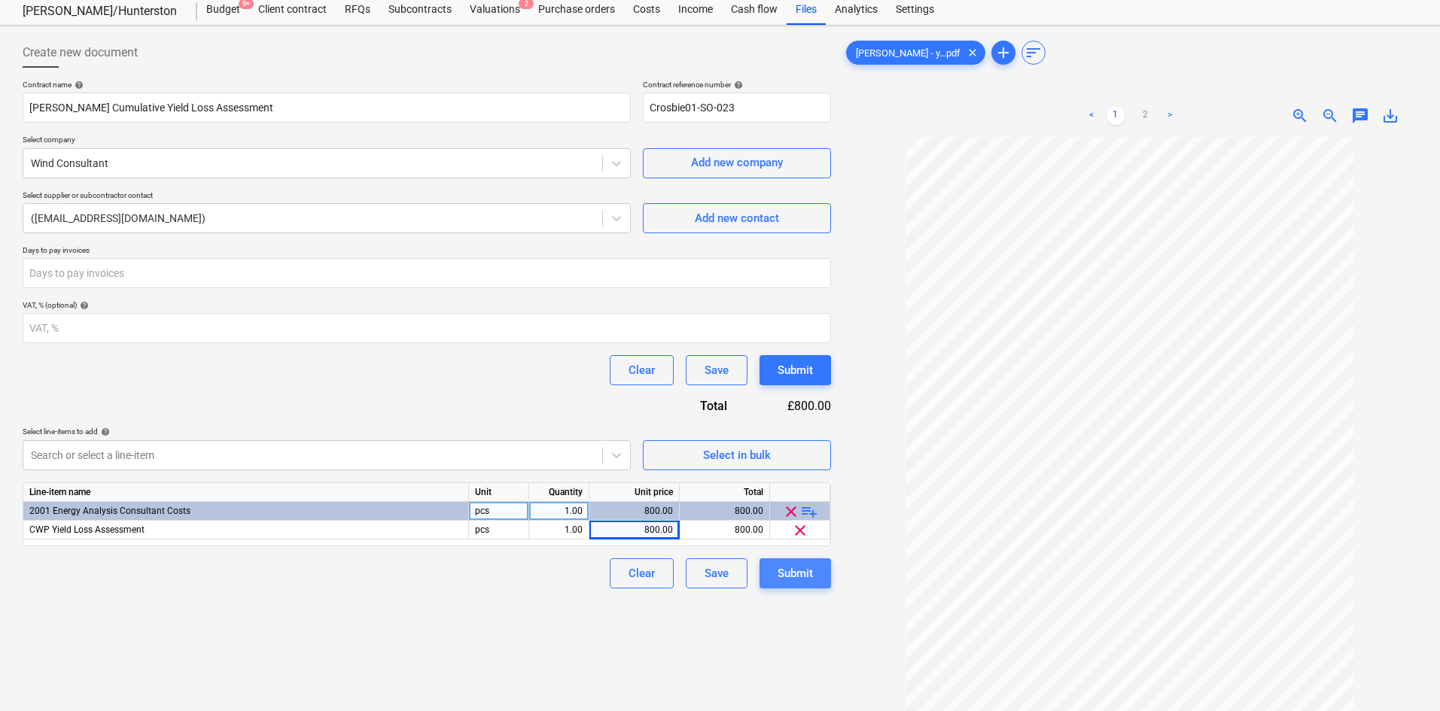
click at [811, 574] on div "Submit" at bounding box center [795, 574] width 35 height 20
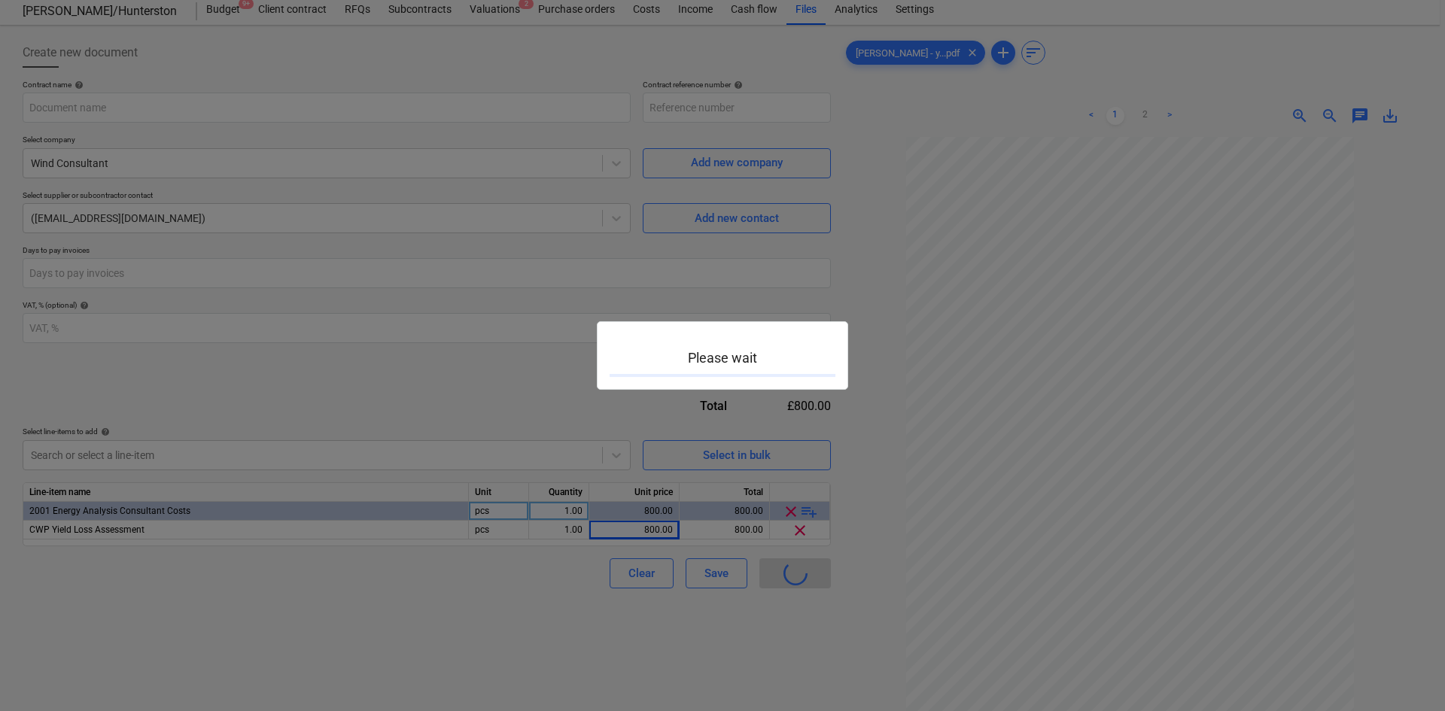
type input "Crosbie01-SO-023"
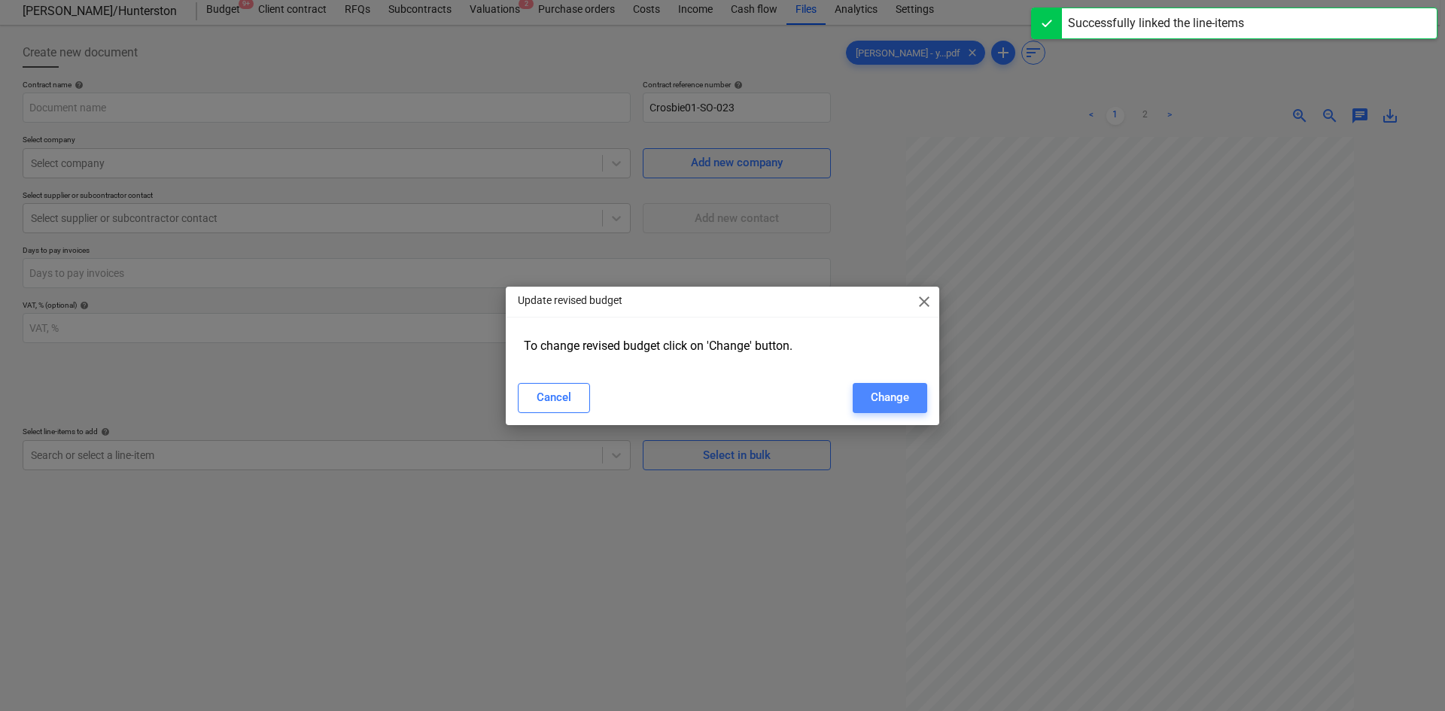
click at [866, 397] on button "Change" at bounding box center [890, 398] width 75 height 30
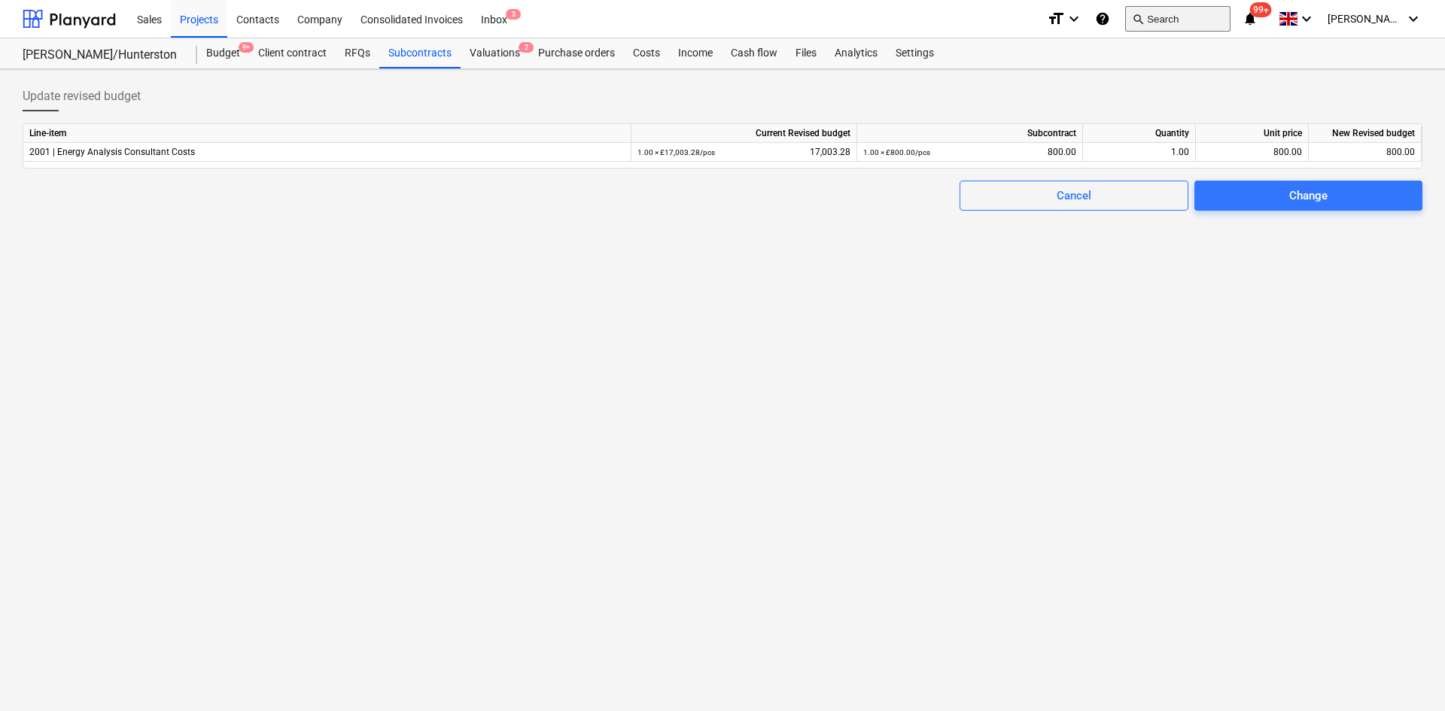
click at [1201, 26] on button "search Search" at bounding box center [1177, 19] width 105 height 26
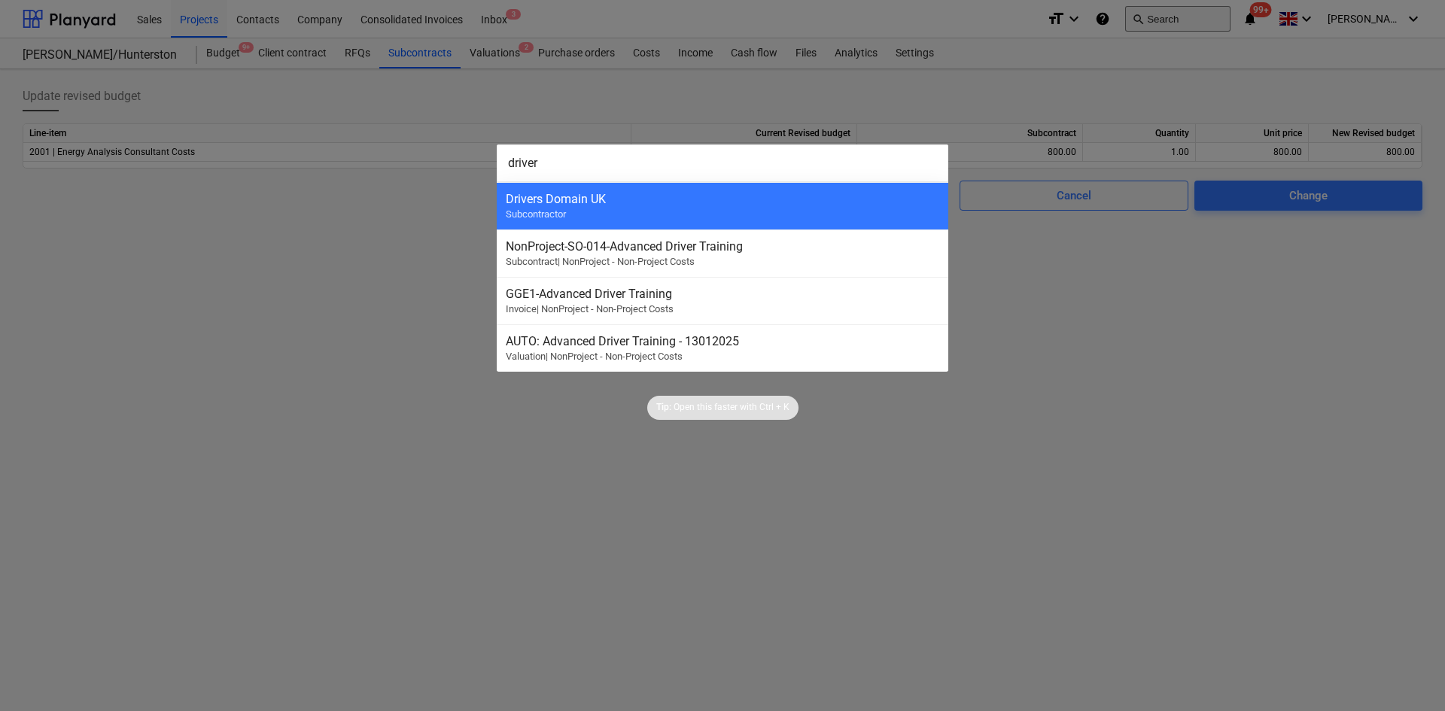
type input "drivers"
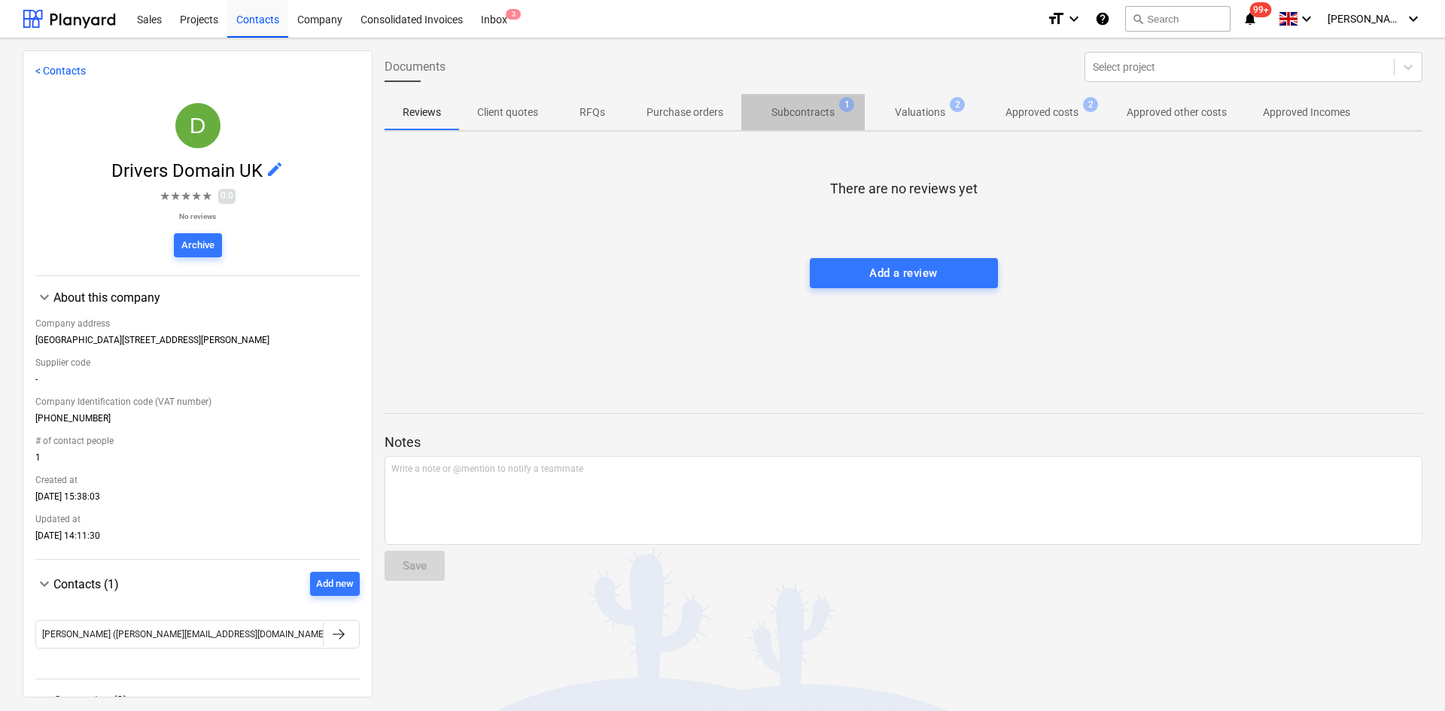
click at [759, 120] on span "Subcontracts 1" at bounding box center [802, 112] width 123 height 27
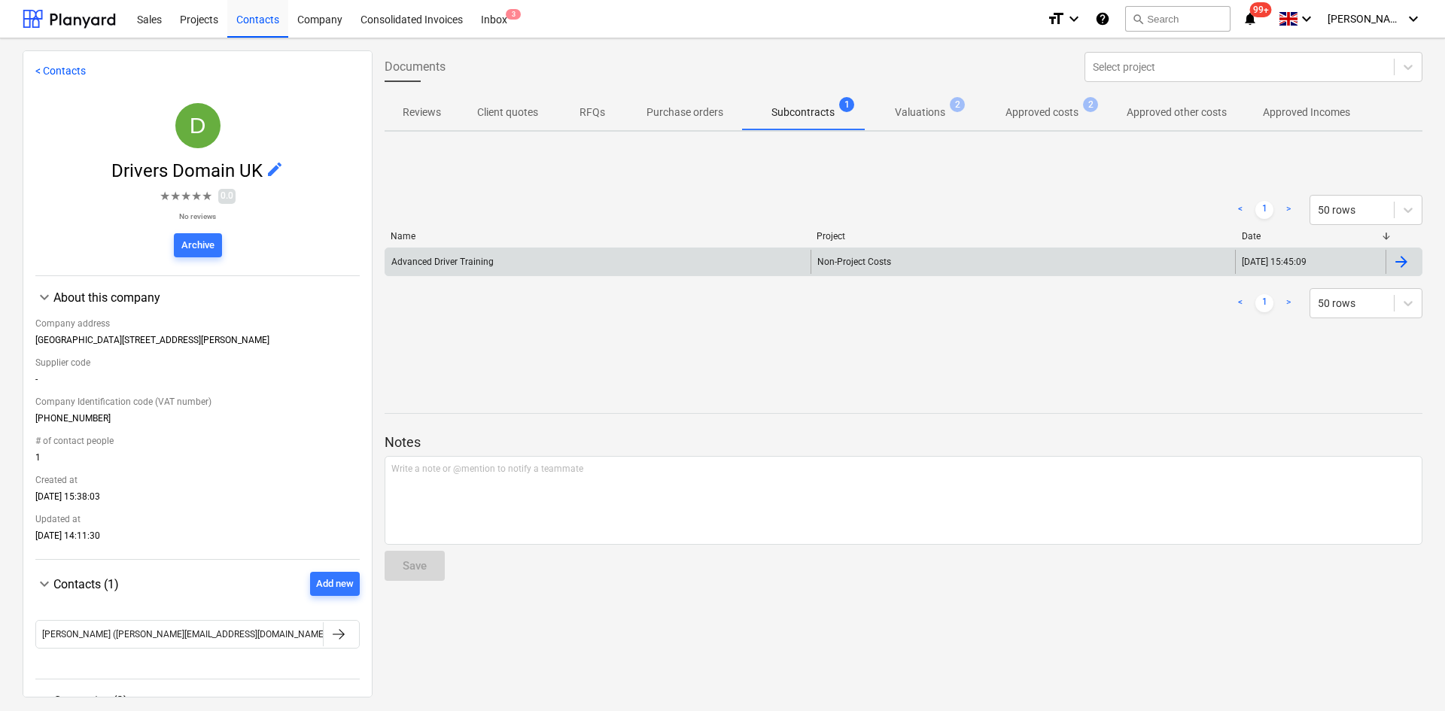
click at [607, 257] on div "Advanced Driver Training" at bounding box center [597, 262] width 425 height 24
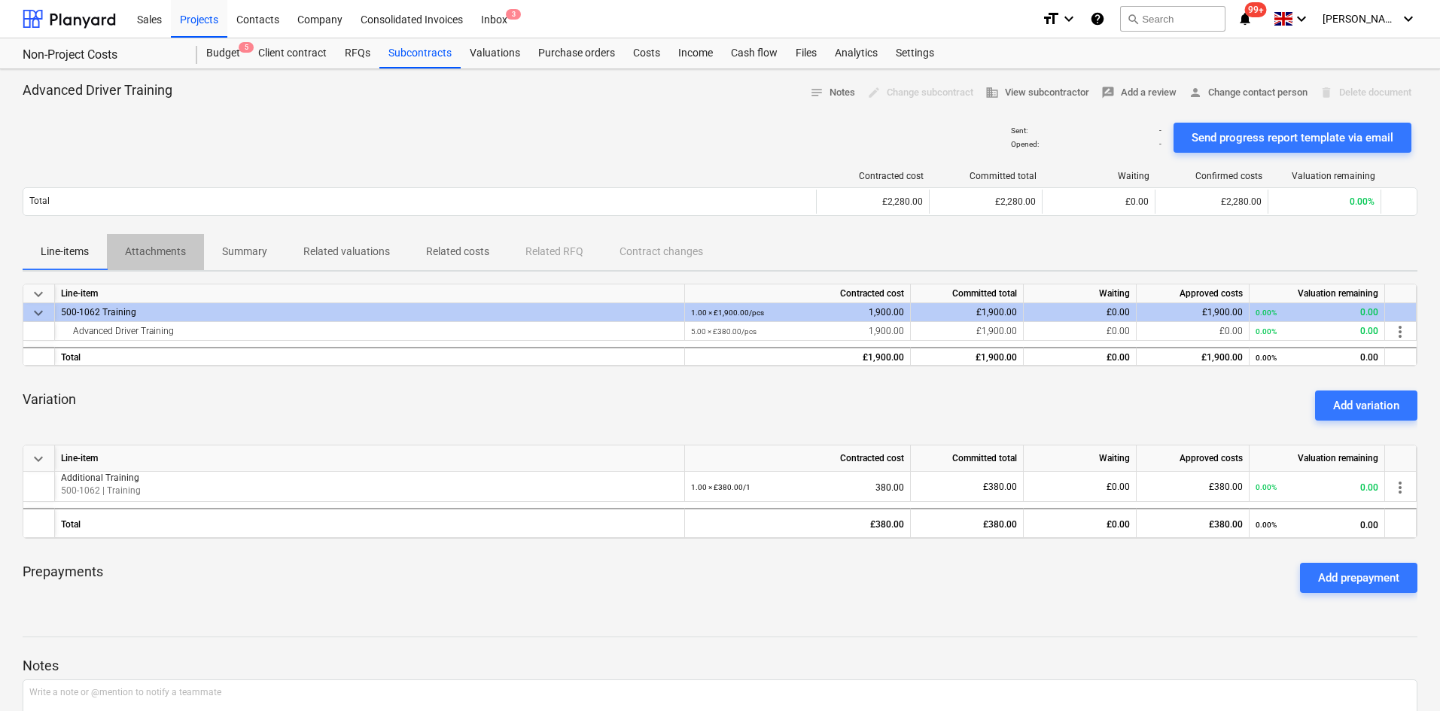
click at [156, 252] on p "Attachments" at bounding box center [155, 252] width 61 height 16
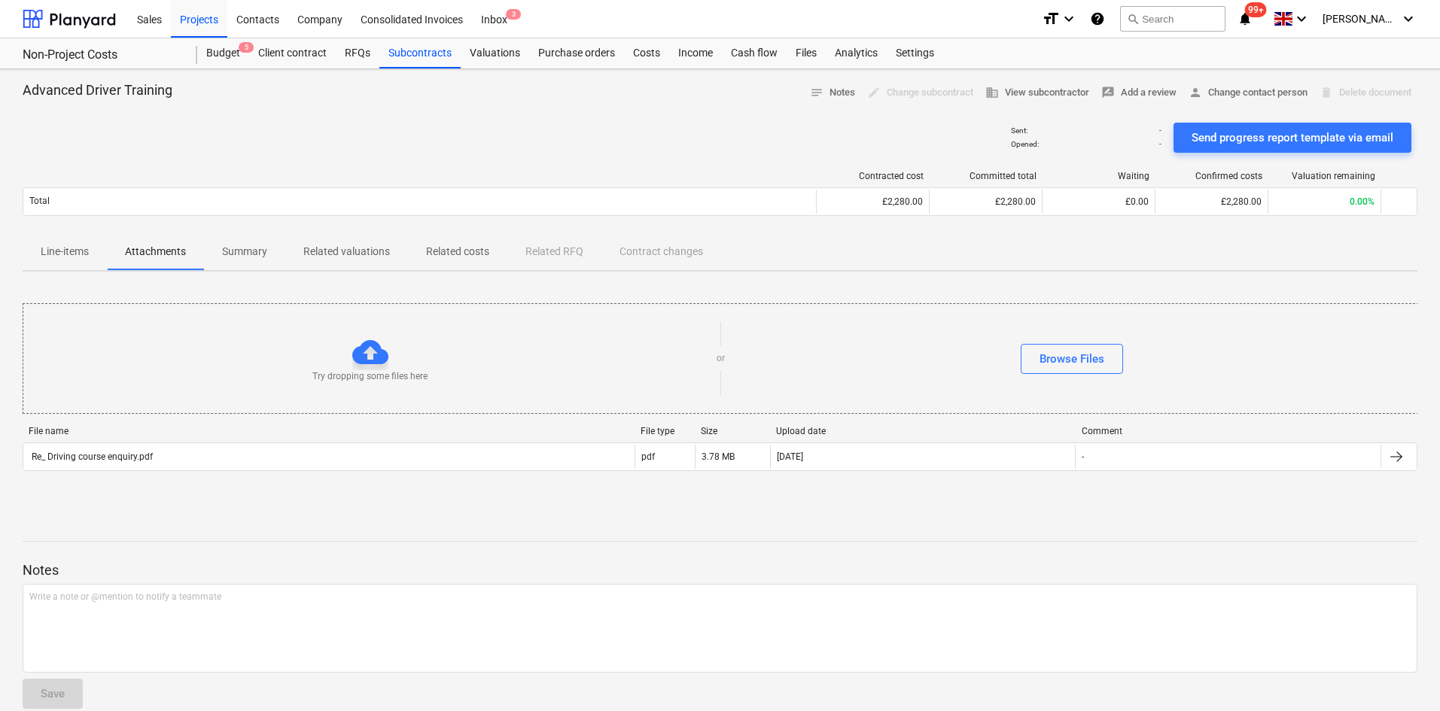
click at [227, 253] on p "Summary" at bounding box center [244, 252] width 45 height 16
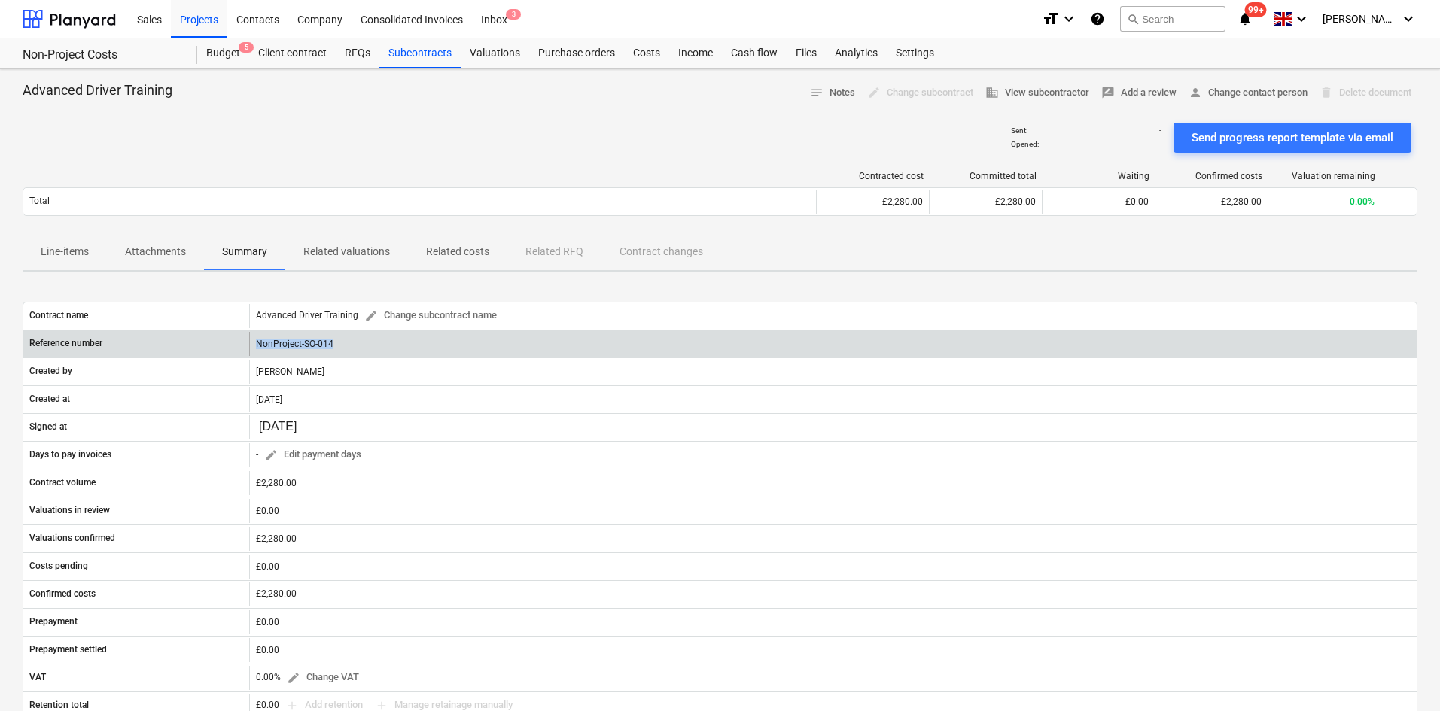
drag, startPoint x: 349, startPoint y: 344, endPoint x: 257, endPoint y: 345, distance: 92.6
click at [257, 345] on div "NonProject-SO-014" at bounding box center [833, 344] width 1168 height 24
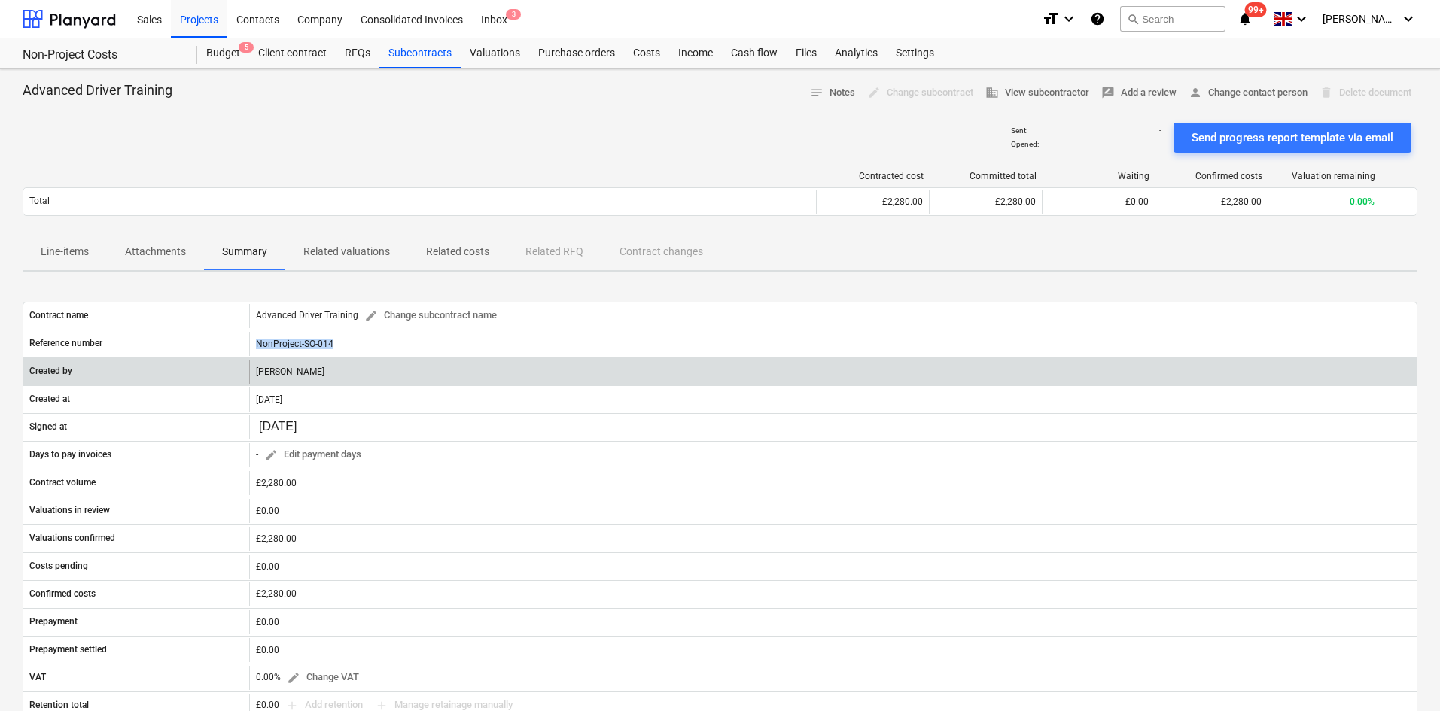
copy div "NonProject-SO-014"
